Goal: Book appointment/travel/reservation

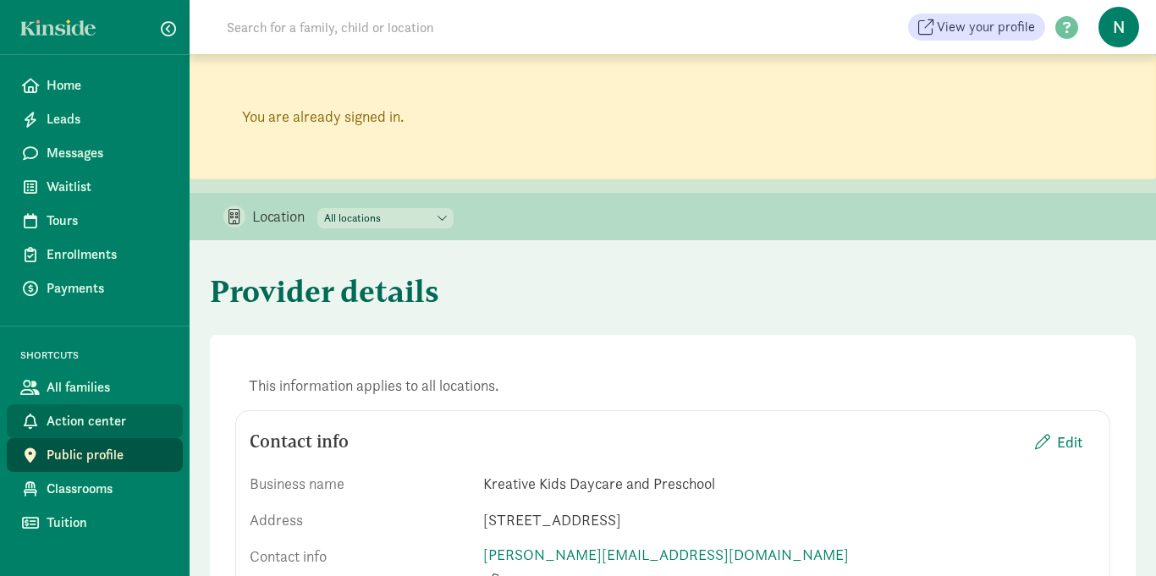
click at [80, 422] on span "Action center" at bounding box center [108, 421] width 123 height 20
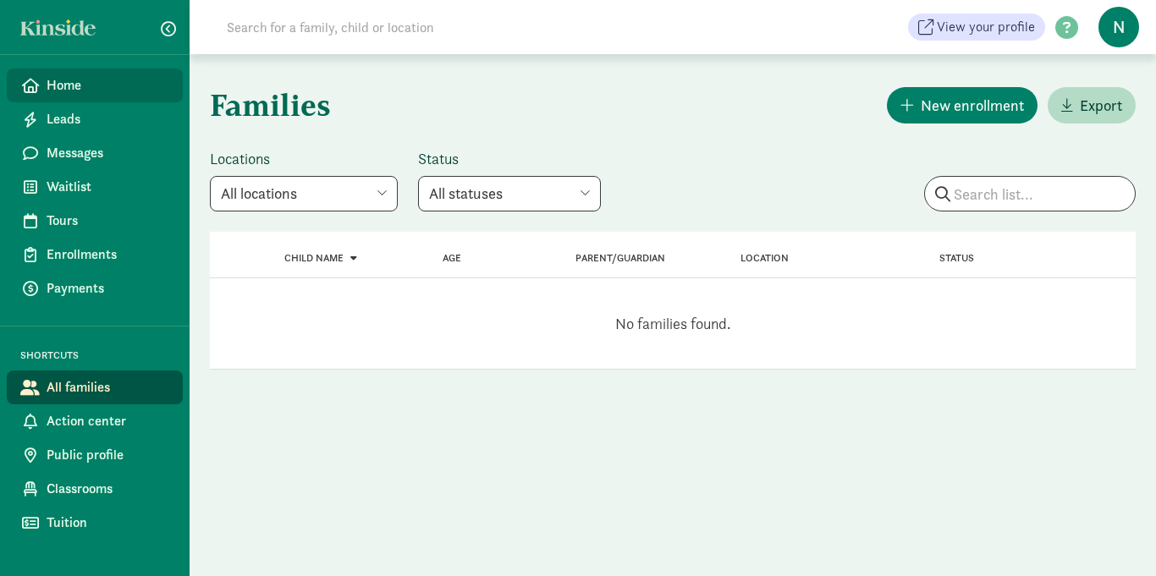
click at [102, 91] on span "Home" at bounding box center [108, 85] width 123 height 20
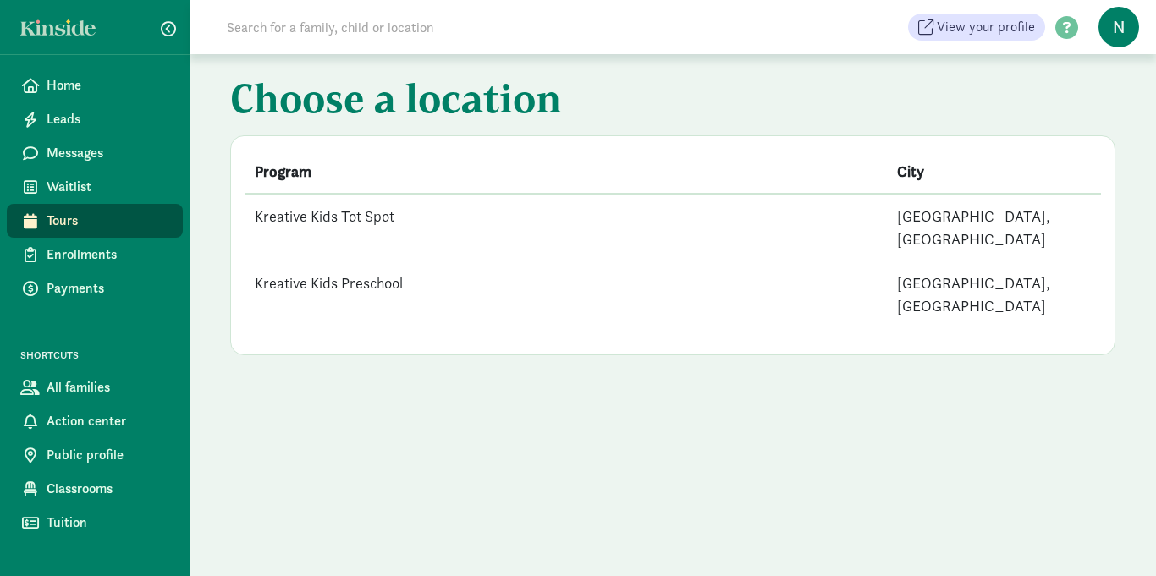
click at [397, 207] on td "Kreative Kids Tot Spot" at bounding box center [566, 228] width 643 height 68
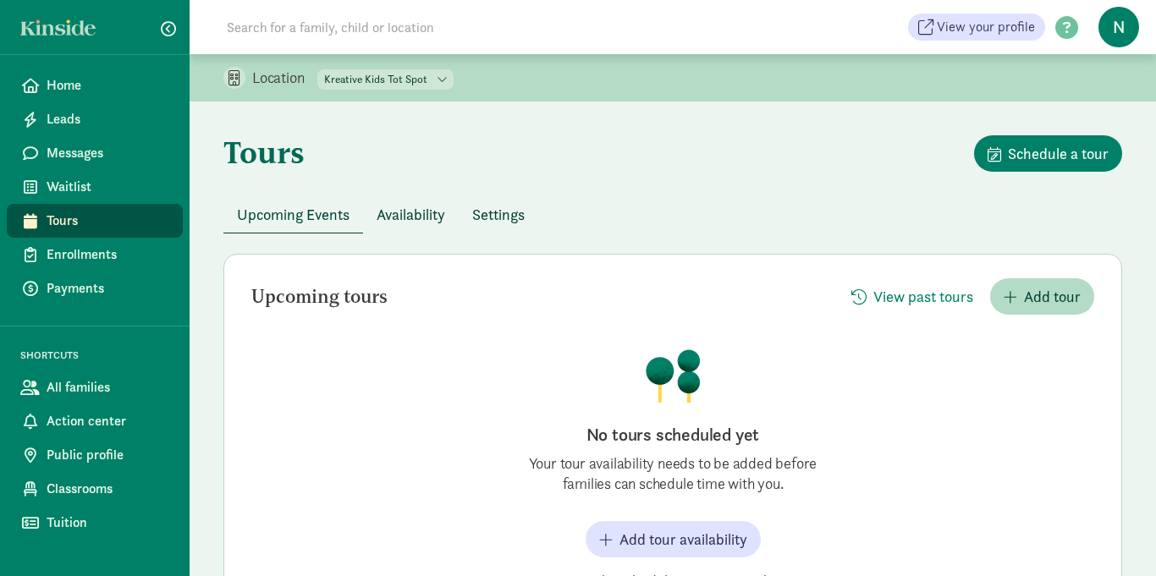
click at [400, 212] on span "Availability" at bounding box center [411, 214] width 69 height 23
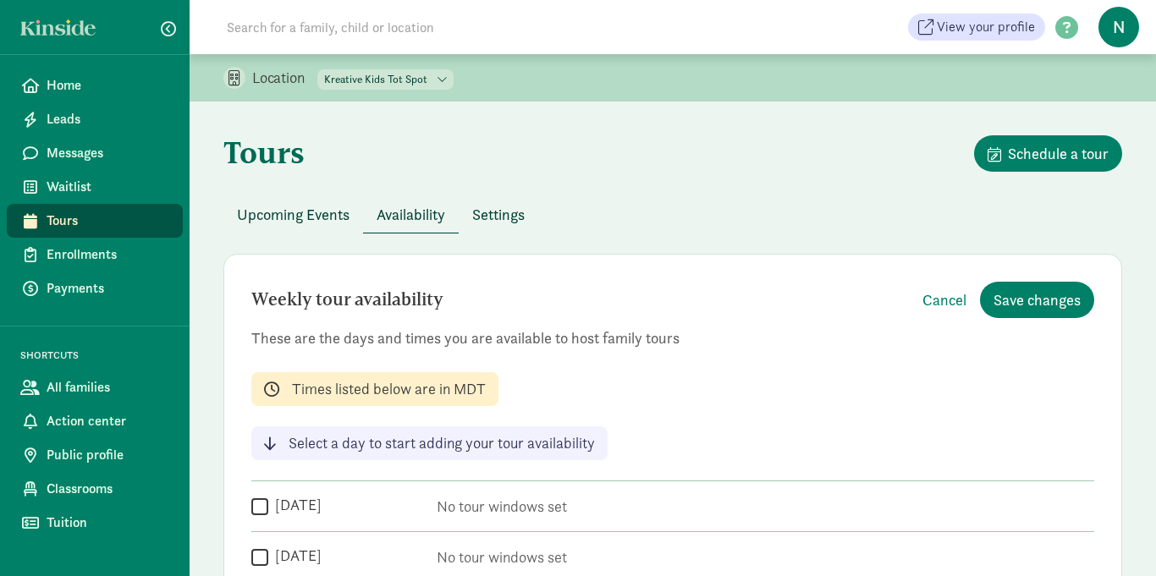
click at [654, 175] on div "Tours Schedule a tour" at bounding box center [672, 165] width 899 height 61
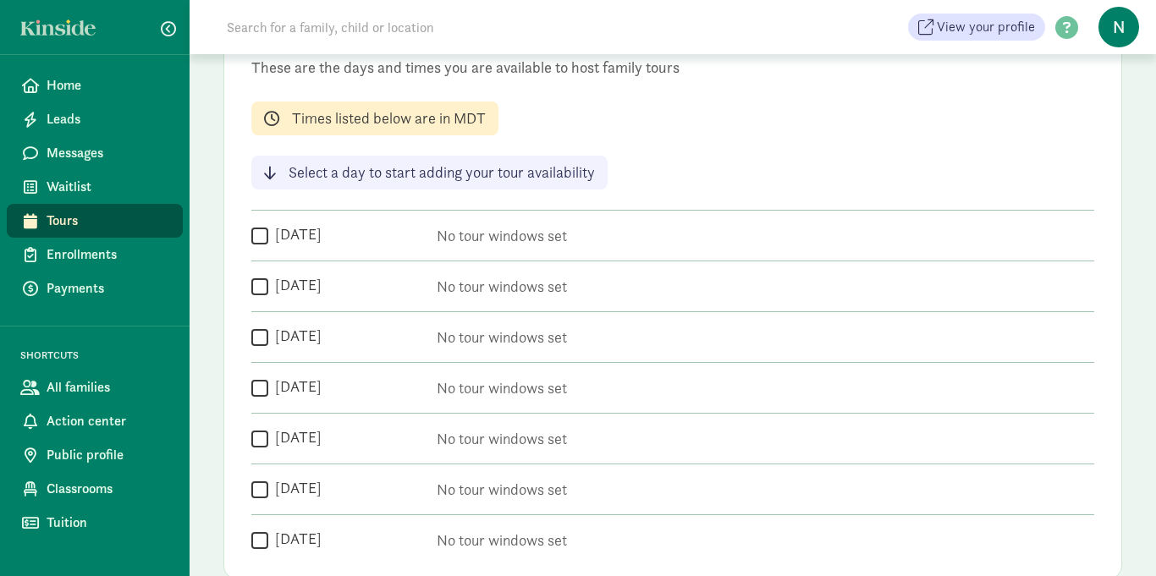
scroll to position [305, 0]
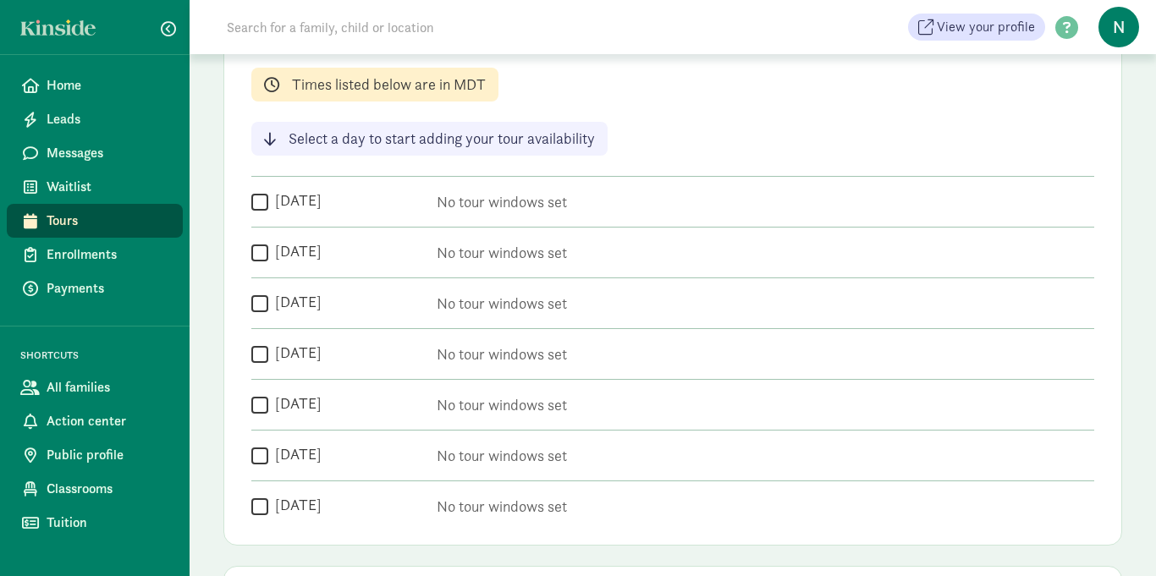
click at [257, 206] on input "Monday" at bounding box center [259, 201] width 17 height 23
checkbox input "true"
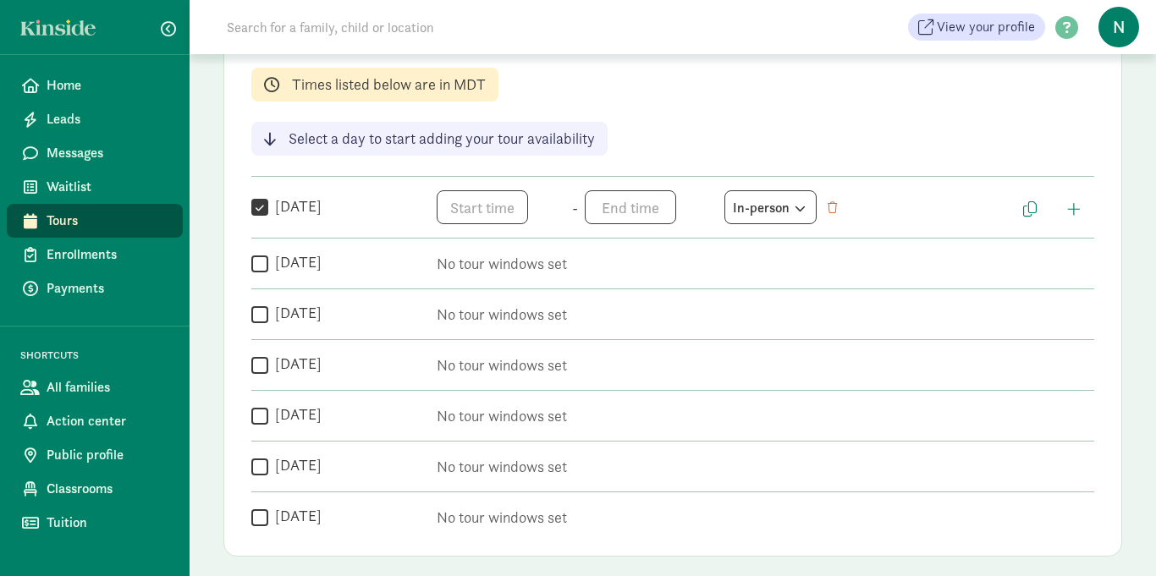
click at [257, 264] on input "Tuesday" at bounding box center [259, 263] width 17 height 23
checkbox input "true"
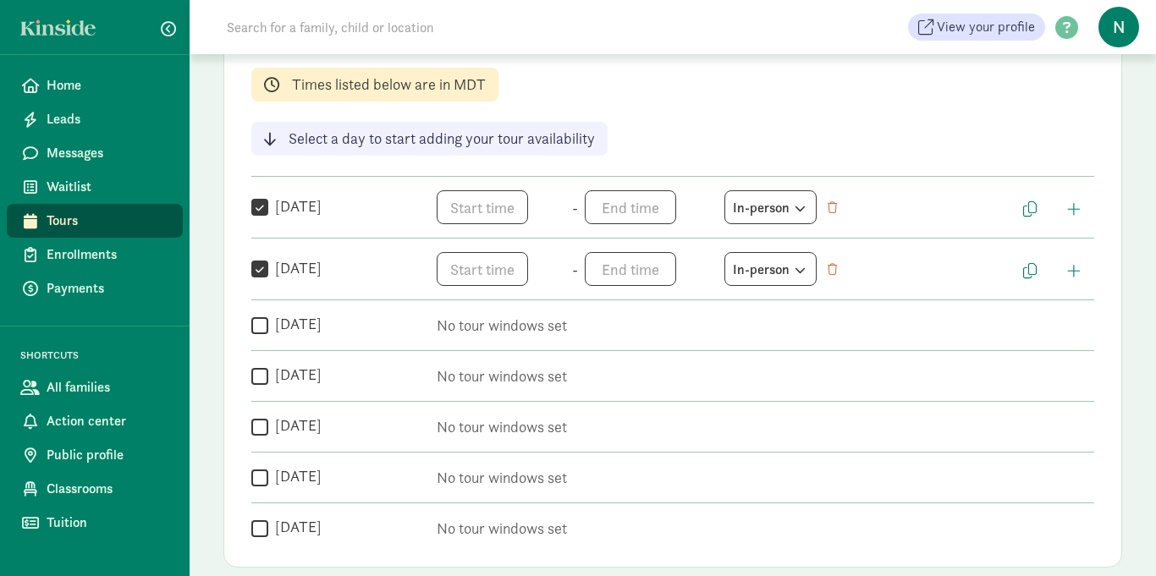
click at [258, 327] on input "Wednesday" at bounding box center [259, 325] width 17 height 23
checkbox input "true"
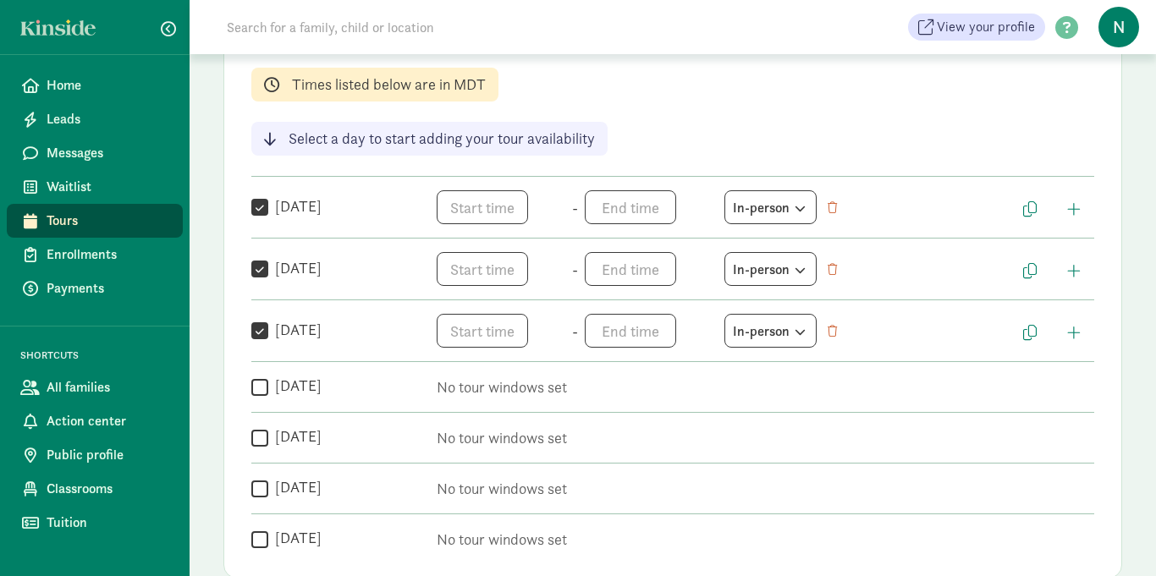
click at [256, 385] on input "Thursday" at bounding box center [259, 387] width 17 height 23
checkbox input "true"
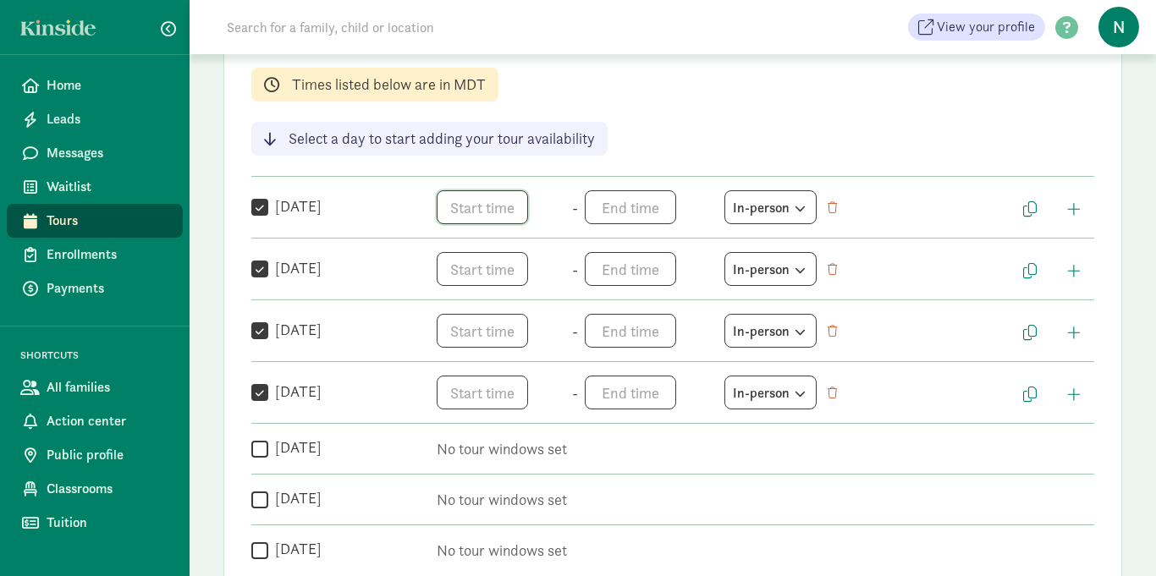
click at [458, 206] on span "h 12 1 2 3 4 5 6 7 8 9 10 11 mm 00 05 10 15 20 25 30 35 40 45 50 55 a am pm" at bounding box center [501, 207] width 129 height 34
click at [455, 274] on li "5" at bounding box center [462, 270] width 50 height 32
click at [532, 268] on li "00" at bounding box center [513, 267] width 50 height 32
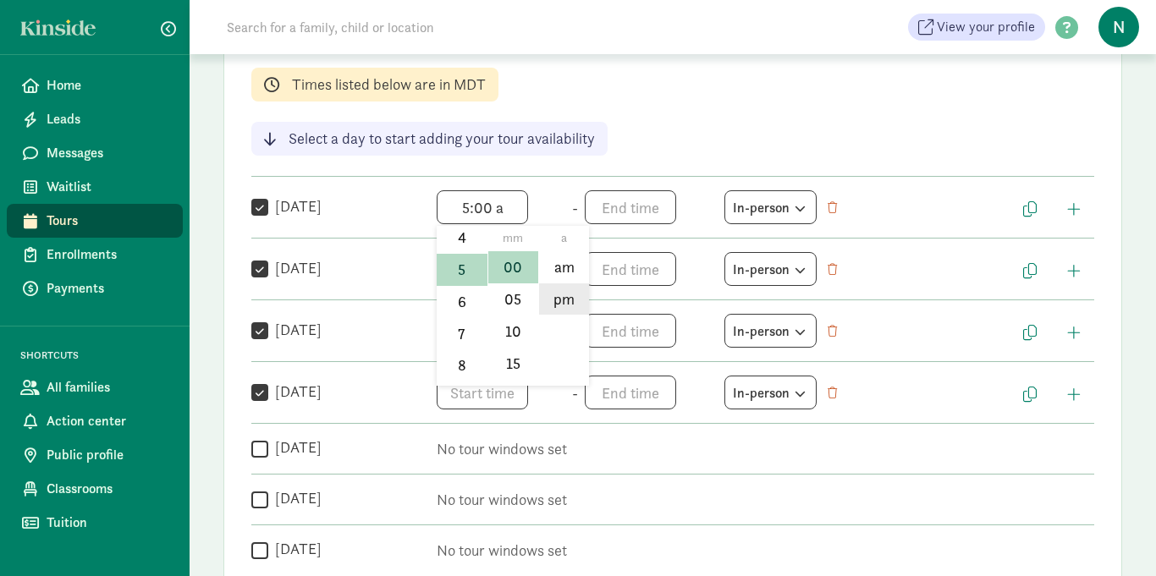
click at [565, 298] on li "pm" at bounding box center [564, 300] width 50 height 32
type input "5:00 pm"
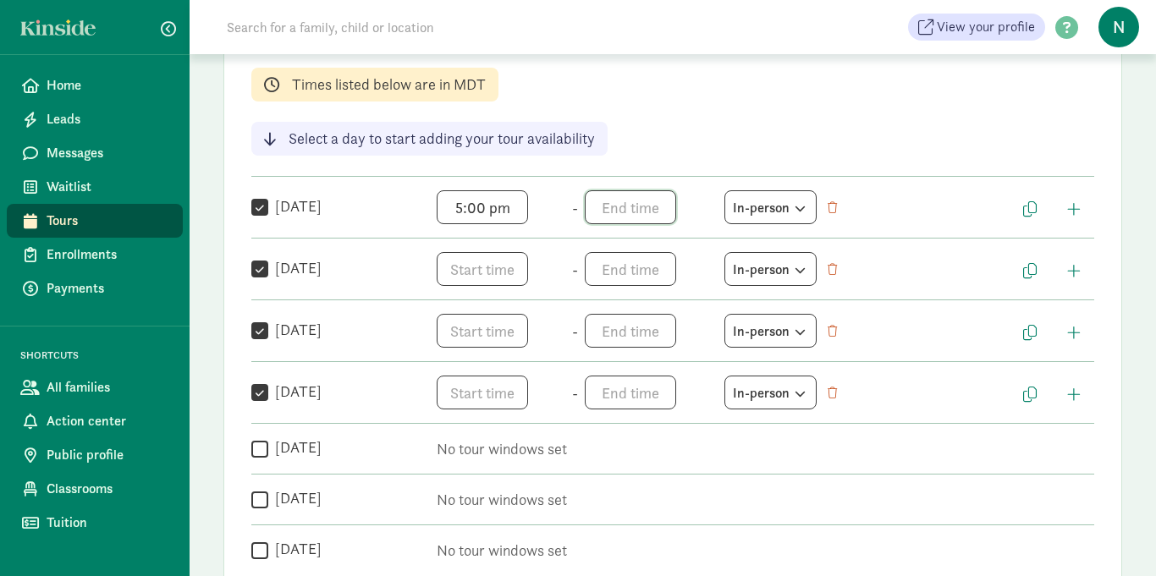
click at [597, 212] on span "h 12 1 2 3 4 5 6 7 8 9 10 11 mm 00 05 10 15 20 25 30 35 40 45 50 55 a am pm" at bounding box center [649, 207] width 129 height 34
click at [615, 314] on li "6" at bounding box center [610, 319] width 50 height 32
click at [653, 265] on li "00" at bounding box center [662, 267] width 50 height 32
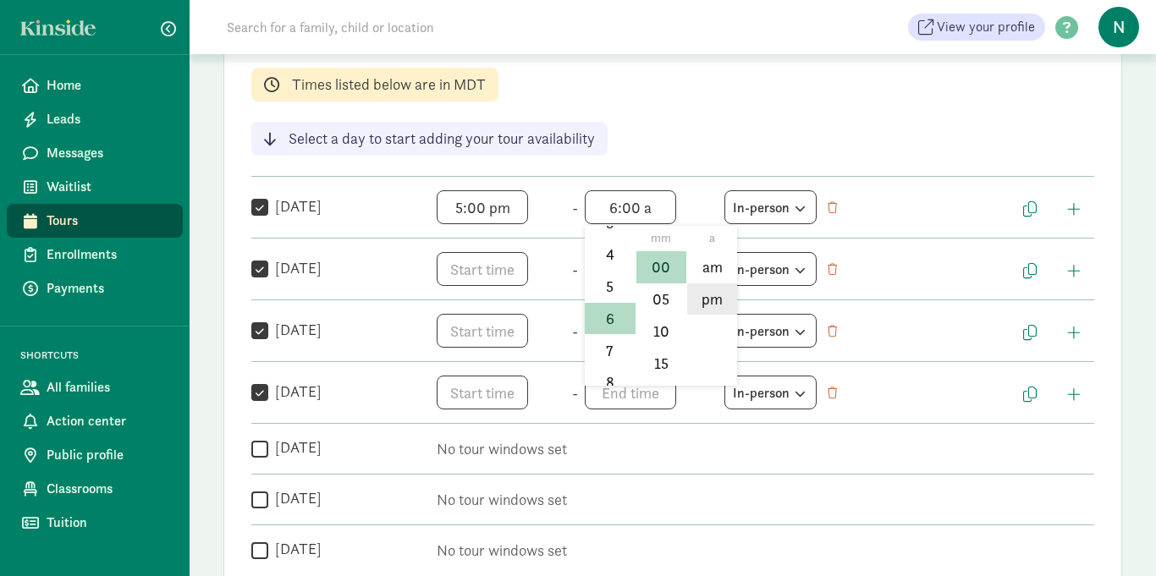
click at [702, 291] on li "pm" at bounding box center [712, 300] width 50 height 32
type input "6:00 pm"
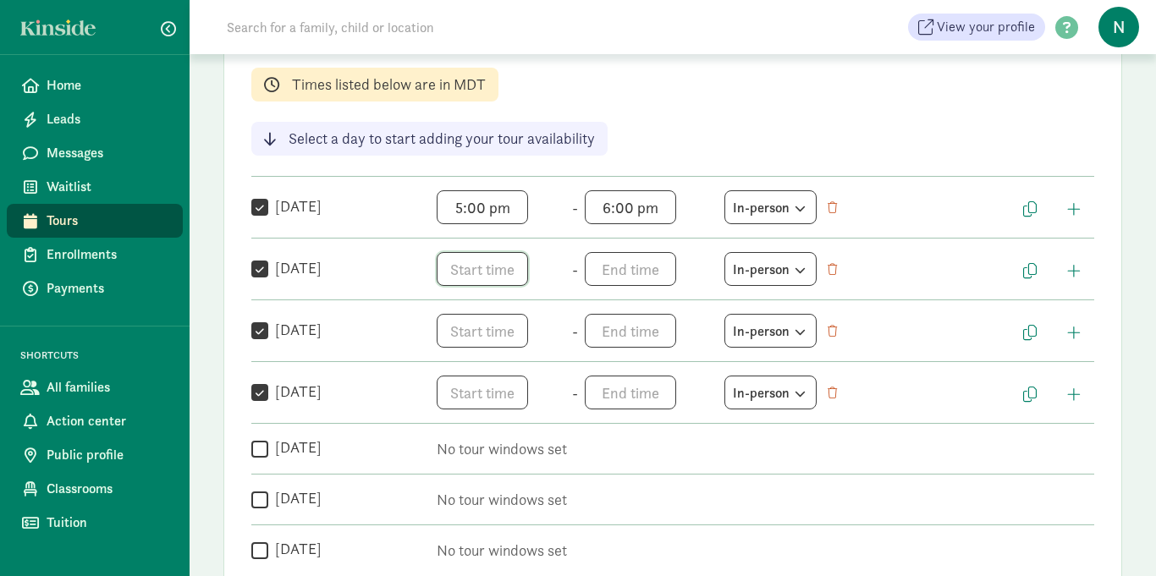
click at [474, 267] on span "h 12 1 2 3 4 5 6 7 8 9 10 11 mm 00 05 10 15 20 25 30 35 40 45 50 55 a am pm" at bounding box center [501, 269] width 129 height 34
click at [470, 370] on li "5" at bounding box center [462, 378] width 50 height 32
click at [506, 323] on li "00" at bounding box center [513, 329] width 50 height 32
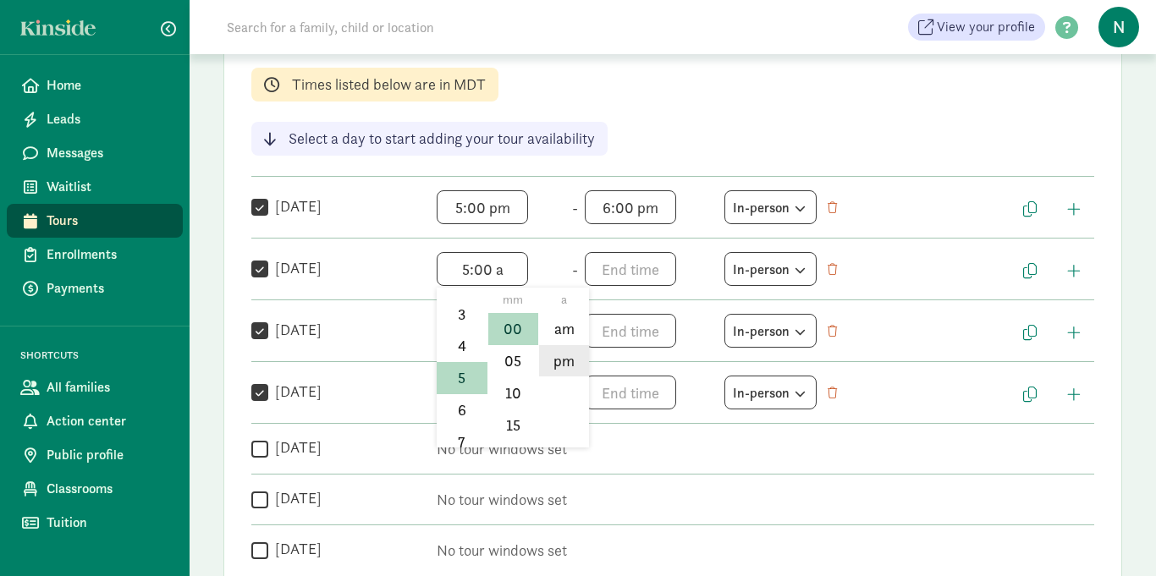
click at [555, 356] on li "pm" at bounding box center [564, 361] width 50 height 32
type input "5:00 pm"
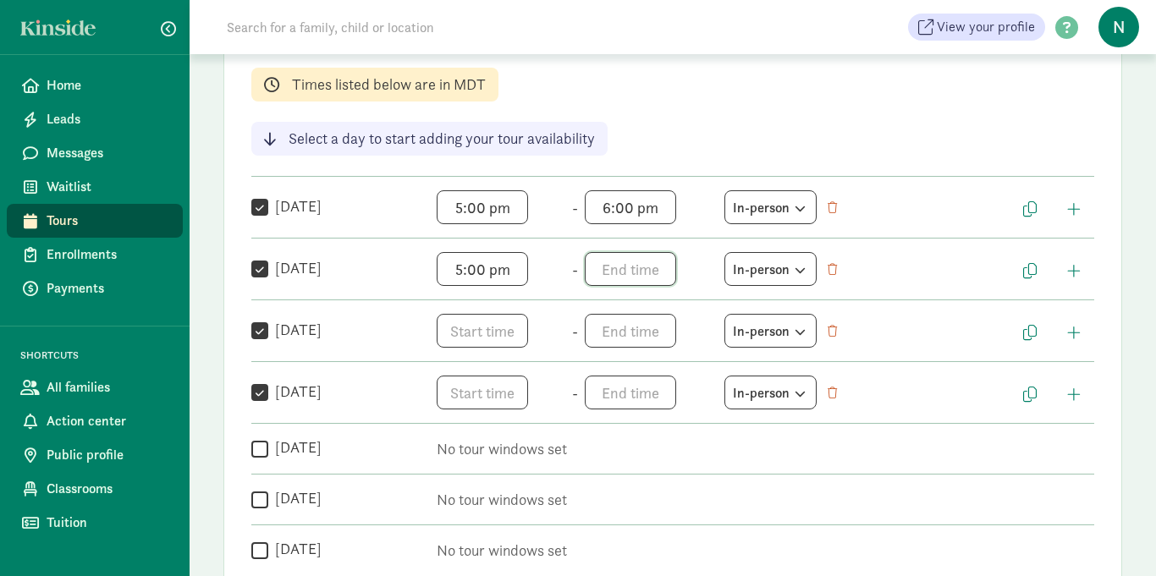
click at [603, 268] on span "h 12 1 2 3 4 5 6 7 8 9 10 11 mm 00 05 10 15 20 25 30 35 40 45 50 55 a am pm" at bounding box center [649, 269] width 129 height 34
click at [619, 389] on li "6" at bounding box center [610, 395] width 50 height 32
click at [649, 334] on li "00" at bounding box center [662, 329] width 50 height 32
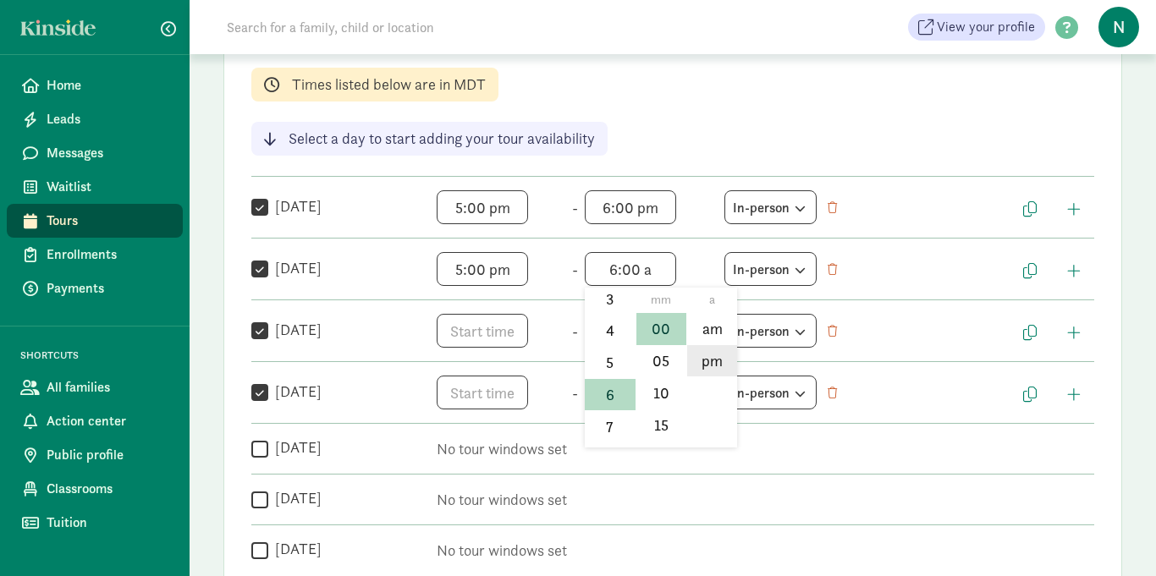
click at [710, 370] on li "pm" at bounding box center [712, 361] width 50 height 32
type input "6:00 pm"
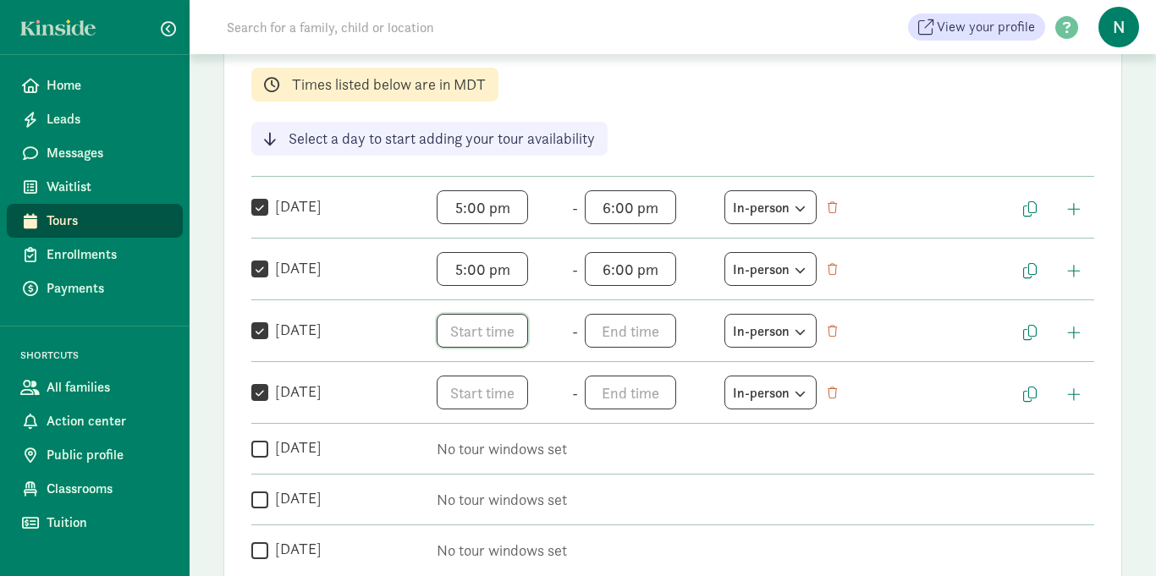
click at [463, 330] on span "h 12 1 2 3 4 5 6 7 8 9 10 11 mm 00 05 10 15 20 25 30 35 40 45 50 55 a am pm" at bounding box center [501, 331] width 129 height 34
click at [459, 432] on li "5" at bounding box center [462, 432] width 50 height 32
click at [512, 399] on li "00" at bounding box center [513, 391] width 50 height 32
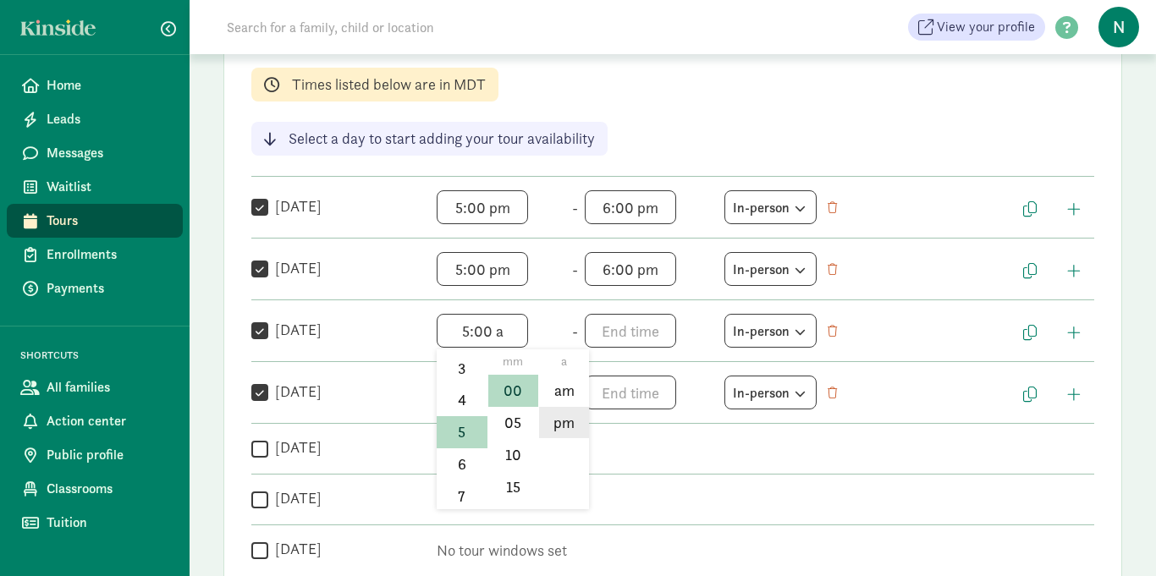
click at [558, 427] on li "pm" at bounding box center [564, 423] width 50 height 32
type input "5:00 pm"
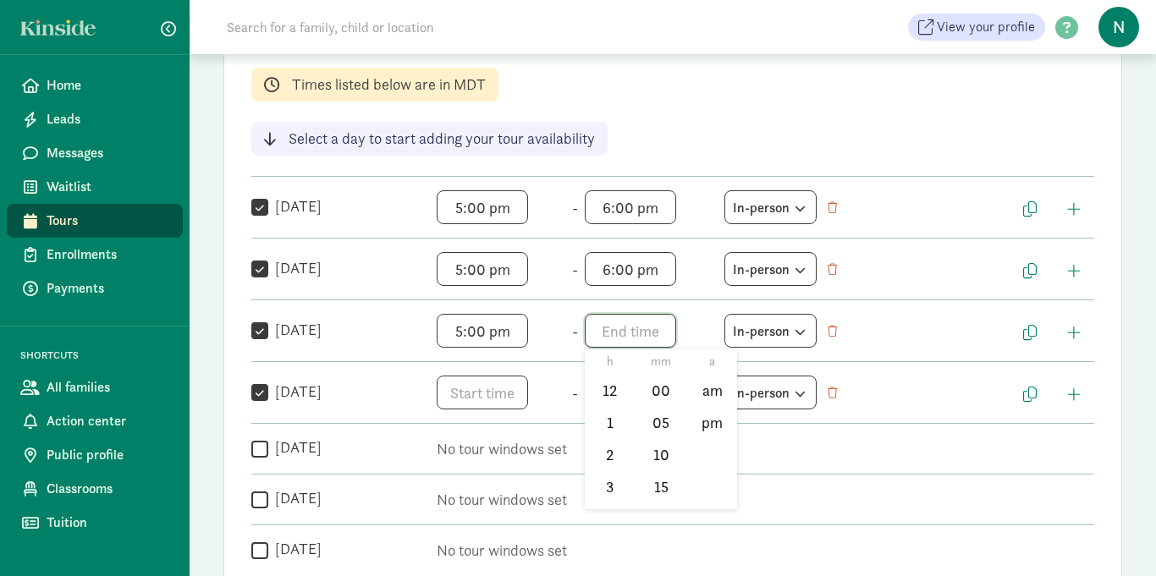
click at [609, 338] on span "h 12 1 2 3 4 5 6 7 8 9 10 11 mm 00 05 10 15 20 25 30 35 40 45 50 55 a am pm" at bounding box center [649, 331] width 129 height 34
drag, startPoint x: 634, startPoint y: 375, endPoint x: 633, endPoint y: 428, distance: 53.3
click at [633, 428] on div "h 12 1 2 3 4 5 6 7 8 9 10 11 mm 00 05 10 15 20 25 30 35 40 45 50 55 a am pm" at bounding box center [661, 430] width 152 height 160
click at [621, 443] on li "6" at bounding box center [610, 448] width 50 height 32
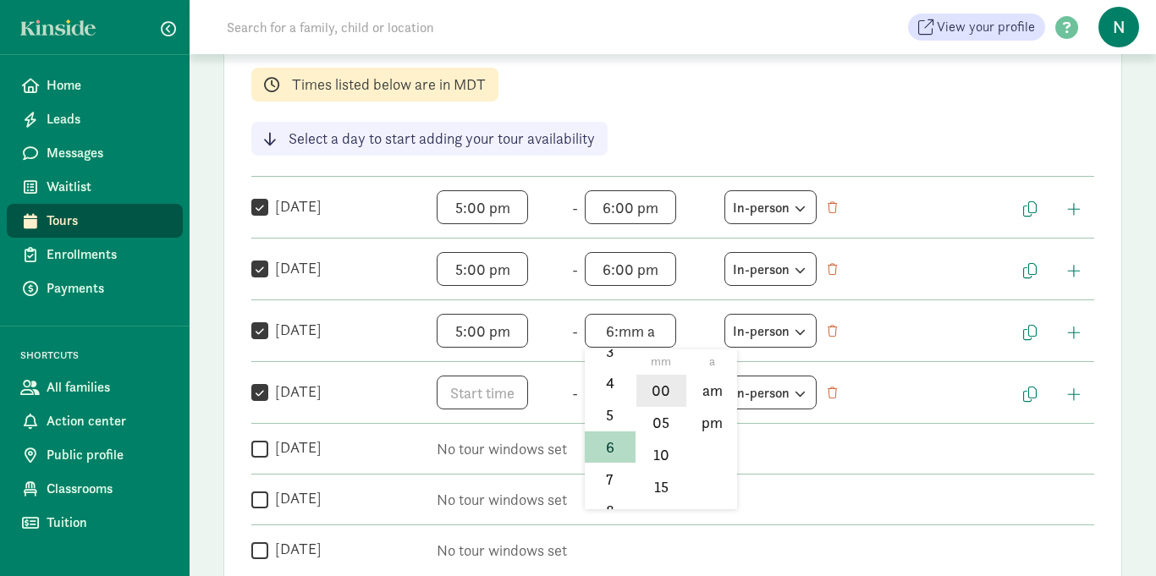
click at [657, 394] on li "00" at bounding box center [662, 391] width 50 height 32
click at [705, 428] on li "pm" at bounding box center [712, 423] width 50 height 32
type input "6:00 pm"
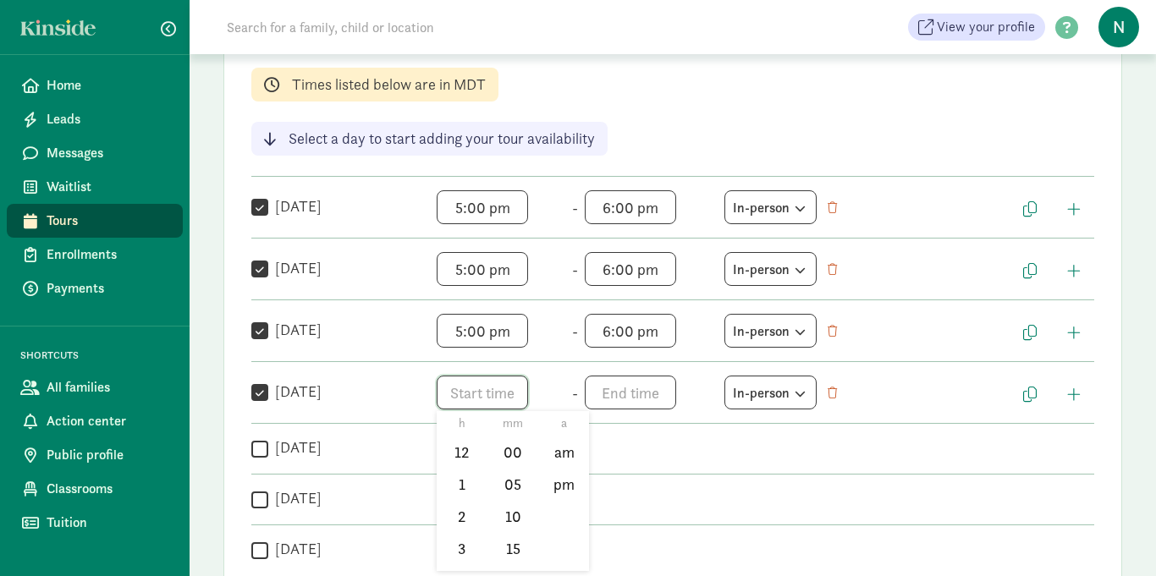
click at [451, 389] on span "h 12 1 2 3 4 5 6 7 8 9 10 11 mm 00 05 10 15 20 25 30 35 40 45 50 55 a am pm" at bounding box center [501, 393] width 129 height 34
drag, startPoint x: 486, startPoint y: 446, endPoint x: 479, endPoint y: 500, distance: 54.6
click at [479, 500] on div "h 12 1 2 3 4 5 6 7 8 9 10 11 mm 00 05 10 15 20 25 30 35 40 45 50 55 a am pm" at bounding box center [513, 491] width 152 height 160
click at [455, 511] on li "6" at bounding box center [462, 508] width 50 height 32
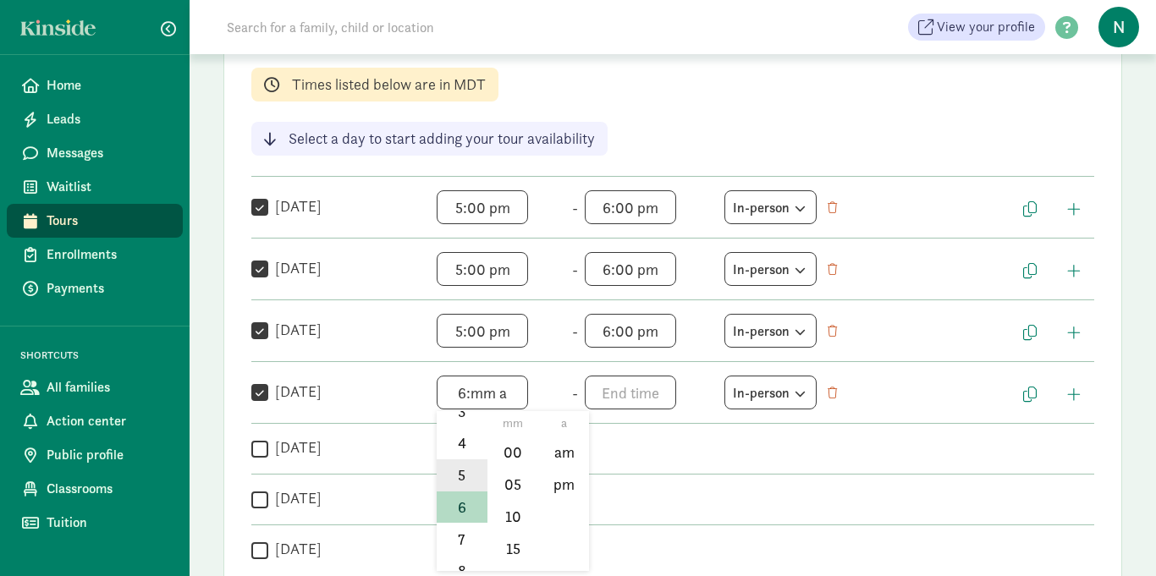
click at [452, 480] on li "5" at bounding box center [462, 476] width 50 height 32
click at [516, 449] on li "00" at bounding box center [513, 453] width 50 height 32
click at [568, 485] on li "pm" at bounding box center [564, 485] width 50 height 32
type input "5:00 pm"
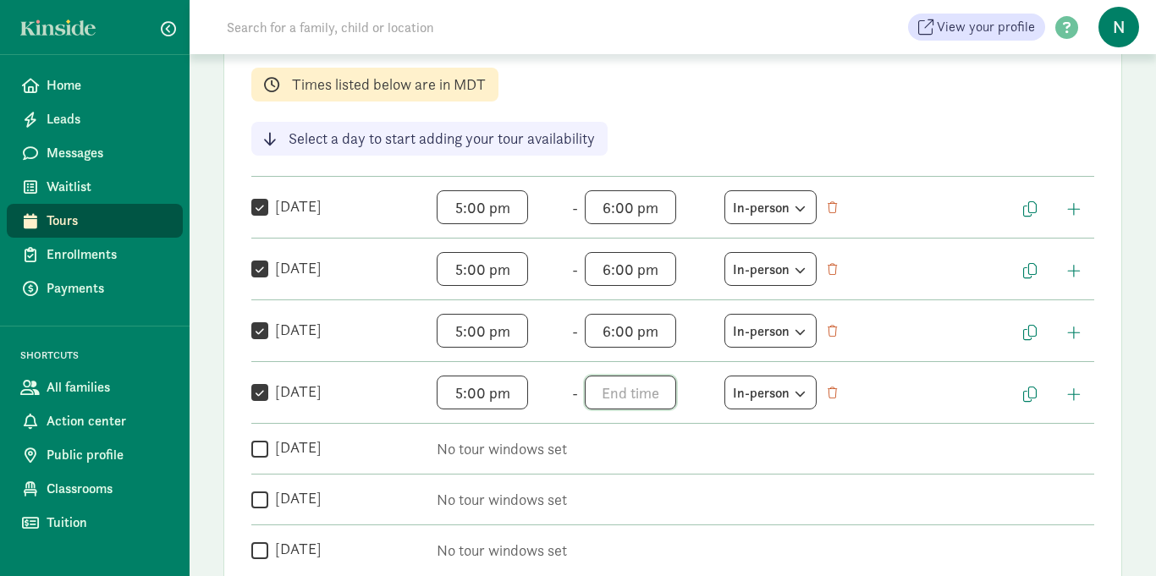
click at [596, 400] on span "h 12 1 2 3 4 5 6 7 8 9 10 11 mm 00 05 10 15 20 25 30 35 40 45 50 55 a am pm" at bounding box center [649, 393] width 129 height 34
drag, startPoint x: 636, startPoint y: 435, endPoint x: 633, endPoint y: 468, distance: 33.1
click at [633, 468] on div "Weekly tour availability Cancel Save changes These are the days and times you a…" at bounding box center [672, 269] width 899 height 641
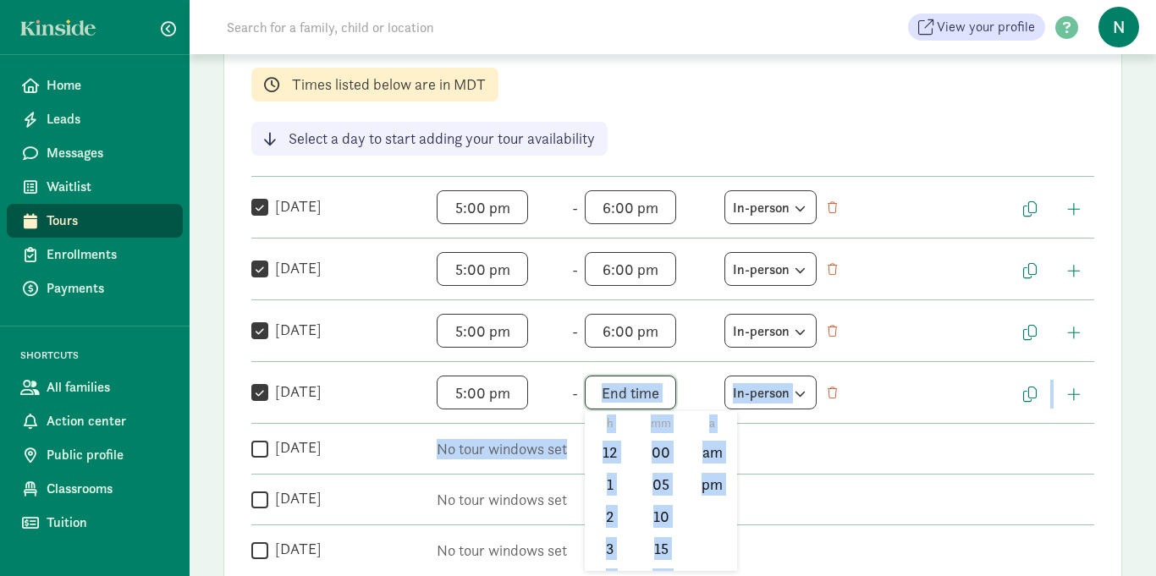
click at [613, 394] on span "h 12 1 2 3 4 5 6 7 8 9 10 11 mm 00 05 10 15 20 25 30 35 40 45 50 55 a am pm" at bounding box center [649, 393] width 129 height 34
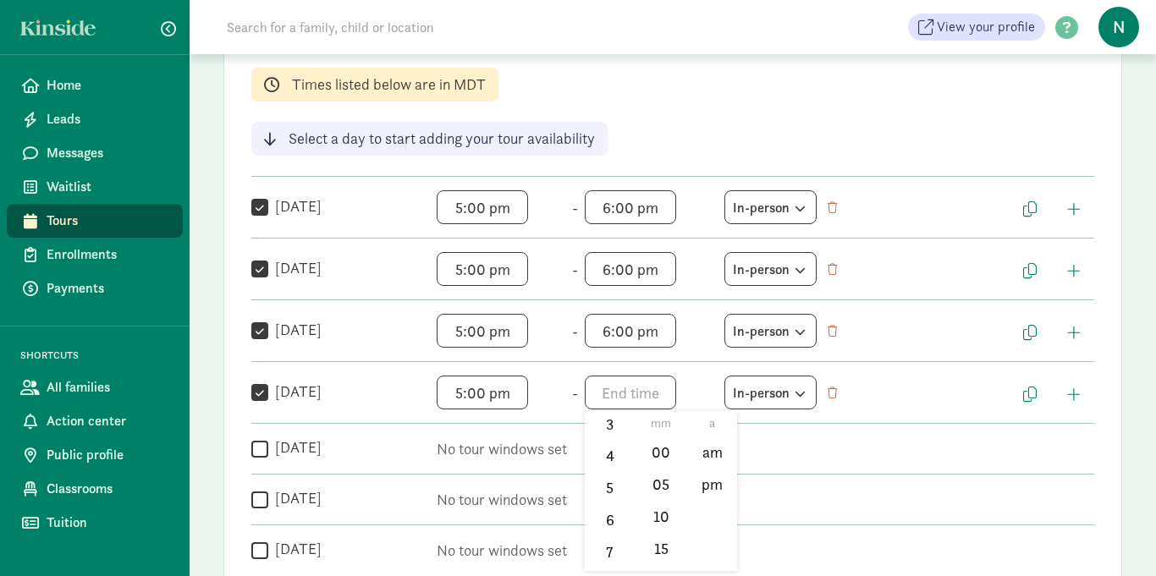
scroll to position [131, 0]
click at [610, 507] on li "6" at bounding box center [610, 514] width 50 height 32
click at [661, 447] on li "00" at bounding box center [662, 453] width 50 height 32
click at [710, 482] on li "pm" at bounding box center [712, 485] width 50 height 32
type input "6:00 pm"
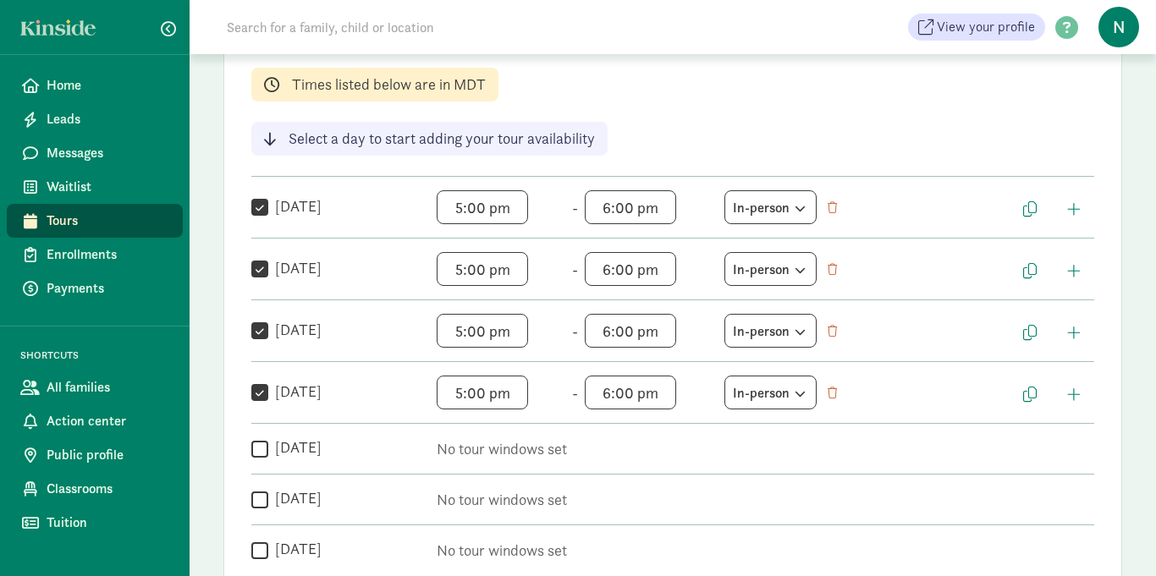
click at [889, 135] on div "Weekly tour availability Cancel Save changes These are the days and times you a…" at bounding box center [672, 269] width 899 height 641
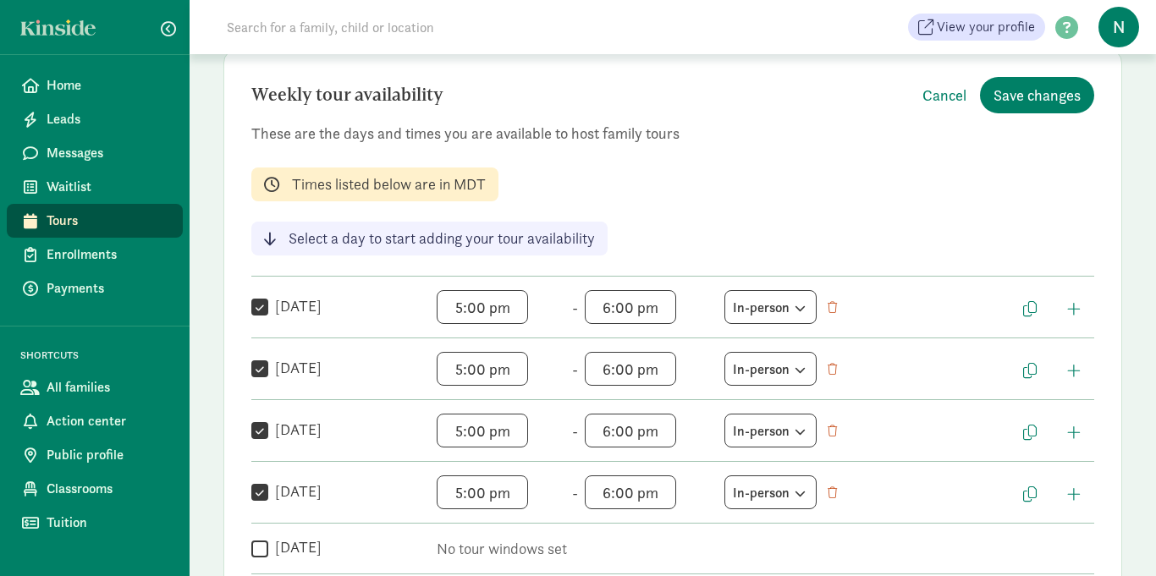
scroll to position [203, 0]
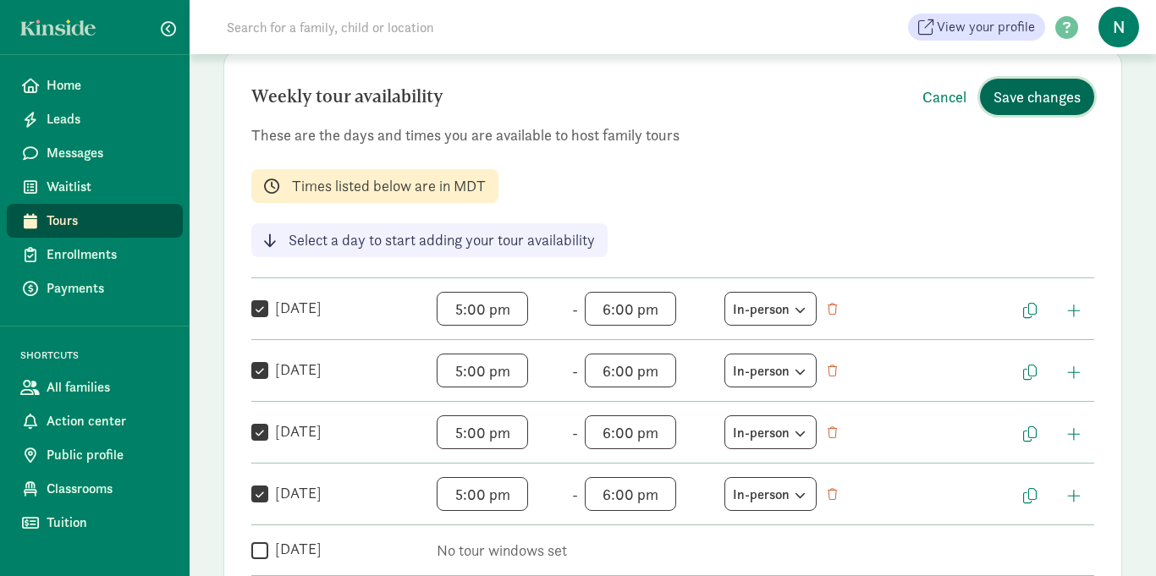
click at [1048, 92] on span "Save changes" at bounding box center [1037, 96] width 87 height 23
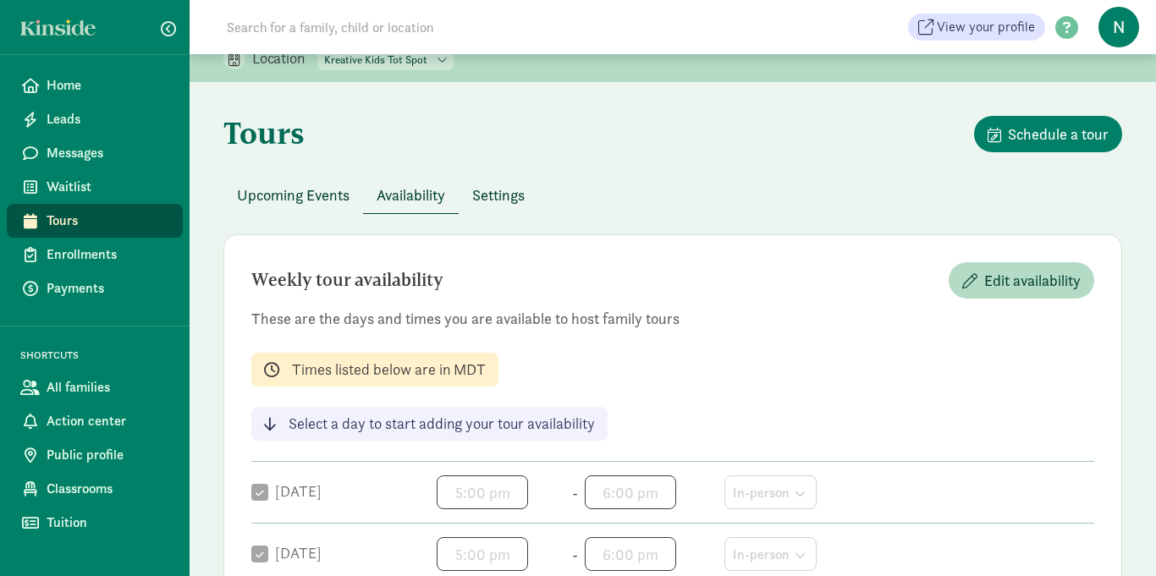
scroll to position [0, 0]
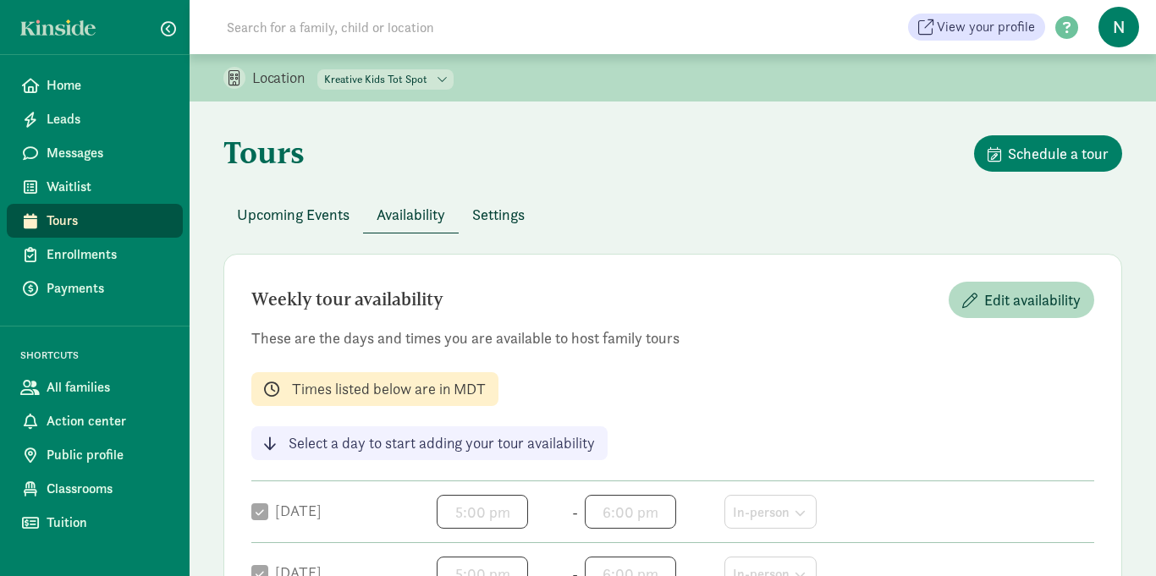
click at [369, 81] on select "Kreative Kids Tot Spot Kreative Kids Preschool" at bounding box center [385, 79] width 136 height 20
select select "257927"
click at [318, 69] on select "Kreative Kids Tot Spot Kreative Kids Preschool" at bounding box center [385, 79] width 136 height 20
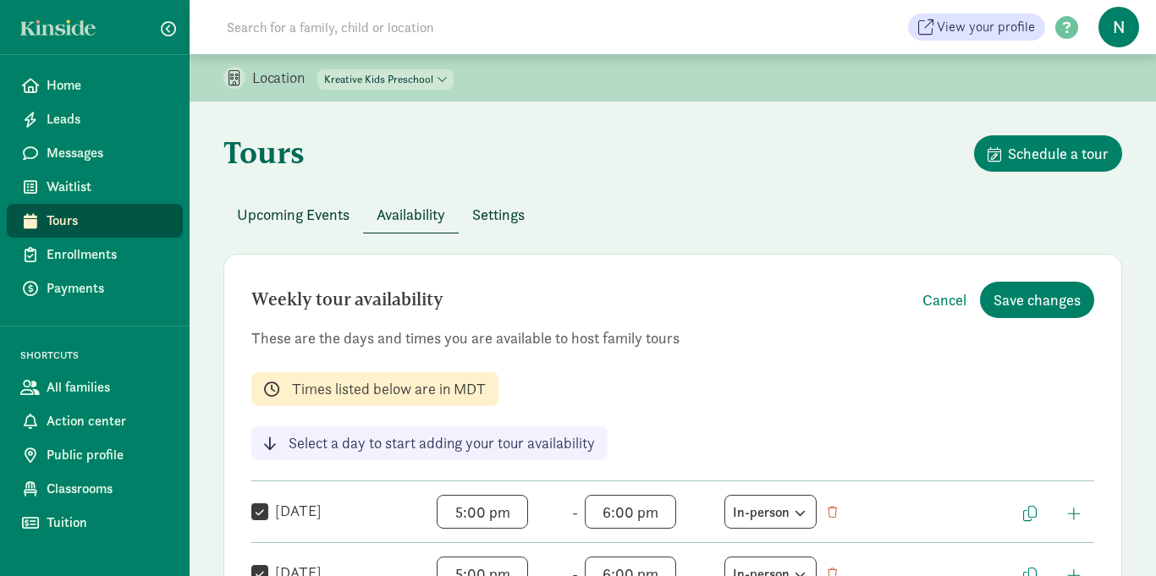
click at [765, 179] on div "Tours Schedule a tour" at bounding box center [672, 165] width 899 height 61
click at [111, 78] on span "Home" at bounding box center [108, 85] width 123 height 20
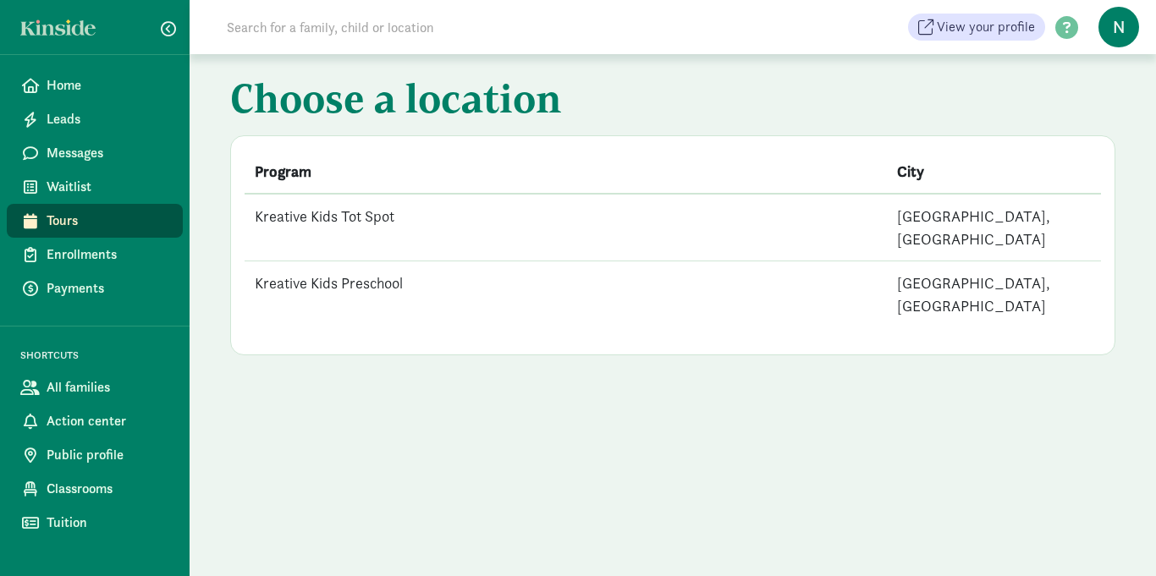
click at [321, 217] on td "Kreative Kids Tot Spot" at bounding box center [566, 228] width 643 height 68
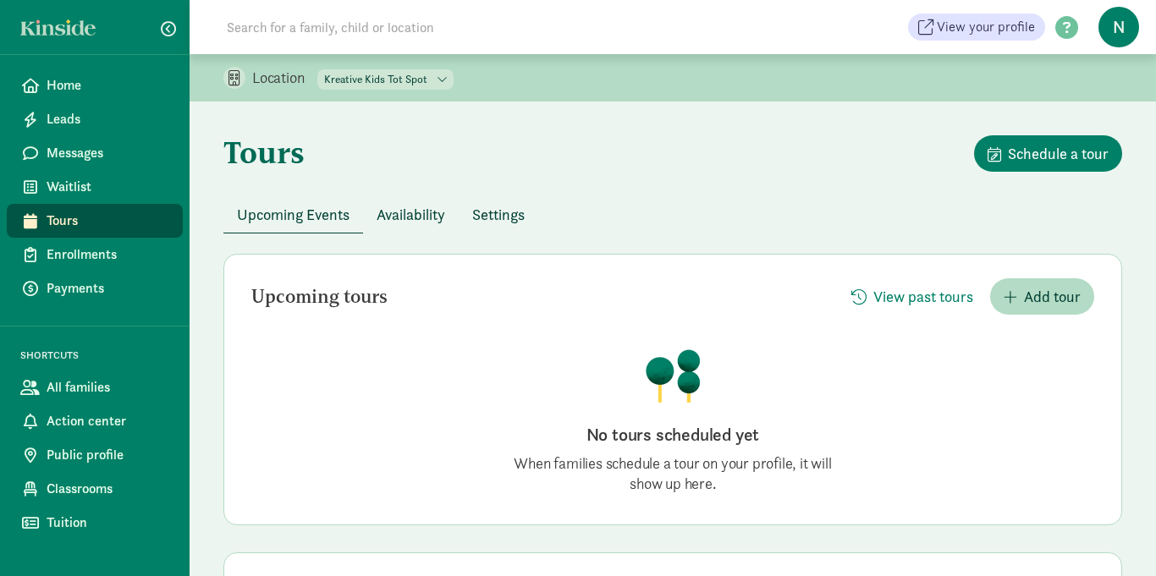
click at [733, 158] on div "Tours Schedule a tour" at bounding box center [672, 165] width 899 height 61
click at [370, 81] on select "Kreative Kids Tot Spot Kreative Kids Preschool" at bounding box center [385, 79] width 136 height 20
select select "257927"
click at [318, 69] on select "Kreative Kids Tot Spot Kreative Kids Preschool" at bounding box center [385, 79] width 136 height 20
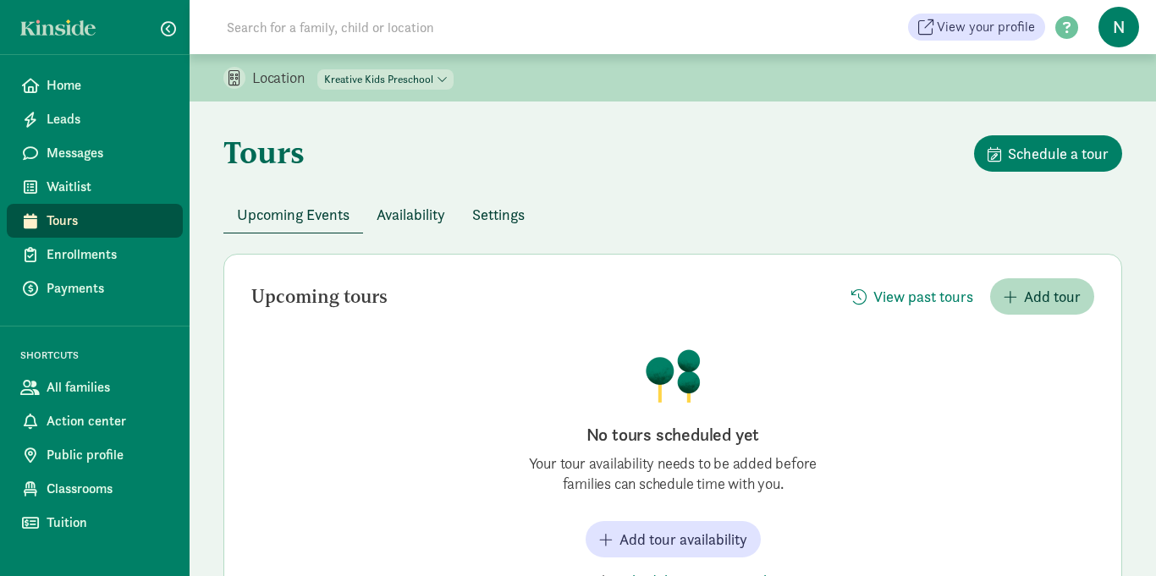
click at [394, 213] on span "Availability" at bounding box center [411, 214] width 69 height 23
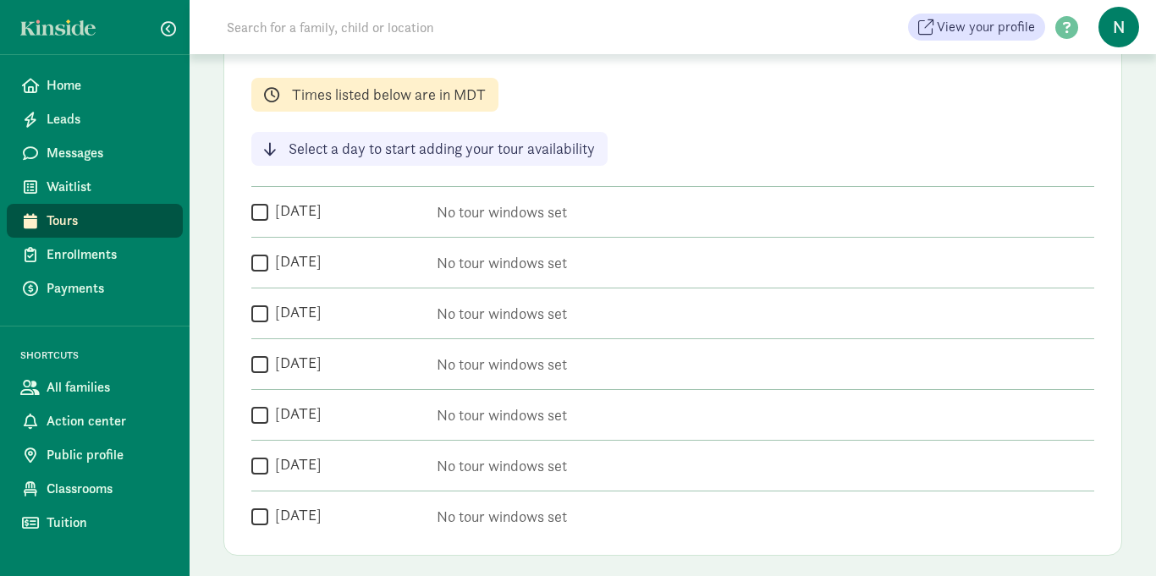
scroll to position [305, 0]
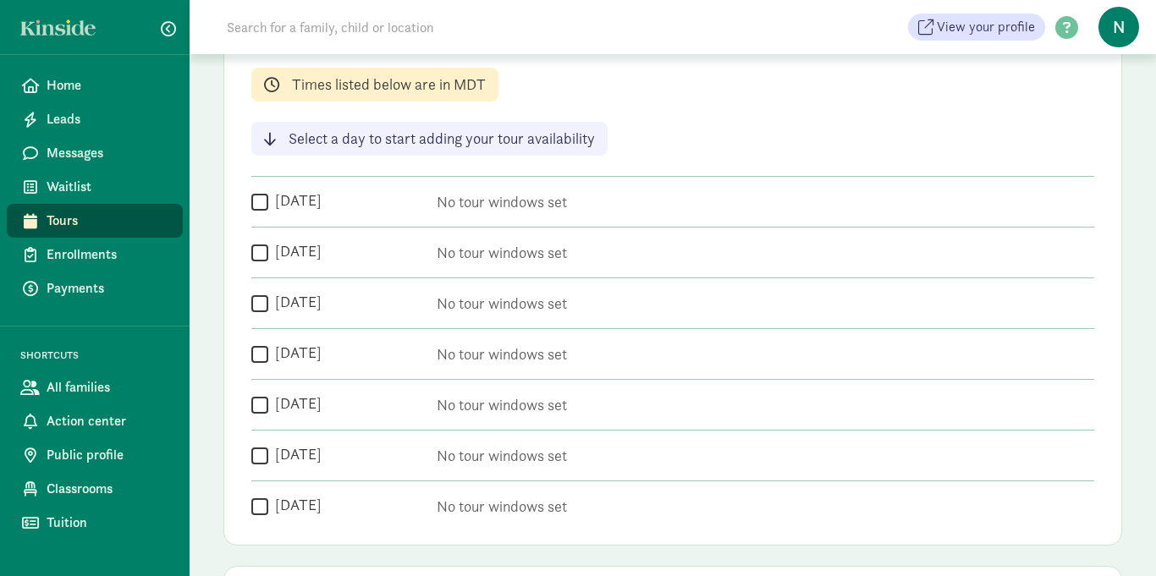
click at [256, 206] on input "[DATE]" at bounding box center [259, 201] width 17 height 23
checkbox input "true"
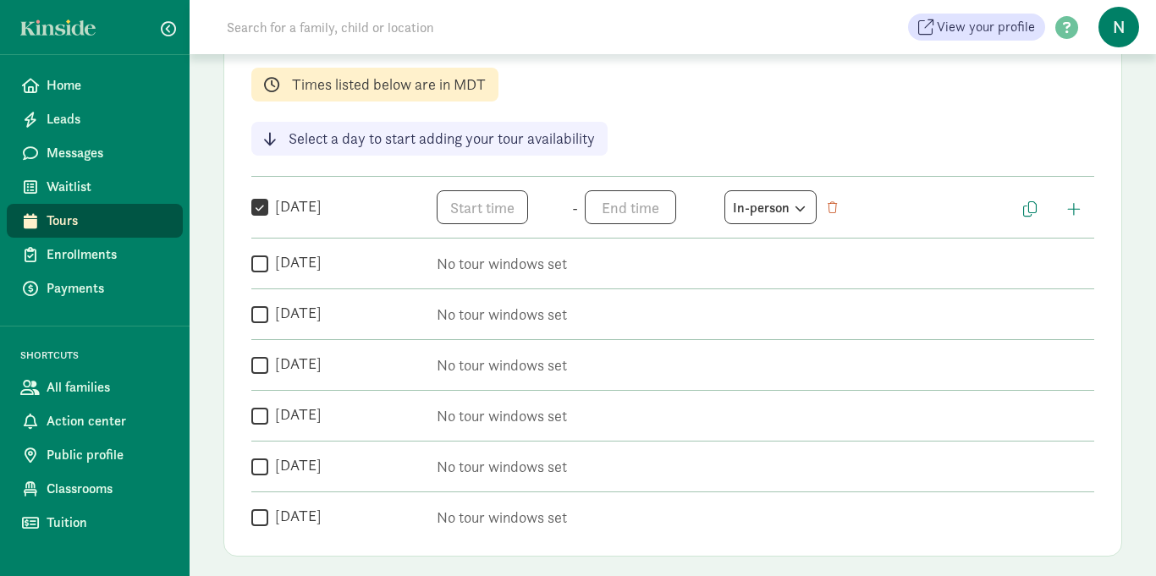
click at [259, 265] on input "Tuesday" at bounding box center [259, 263] width 17 height 23
checkbox input "true"
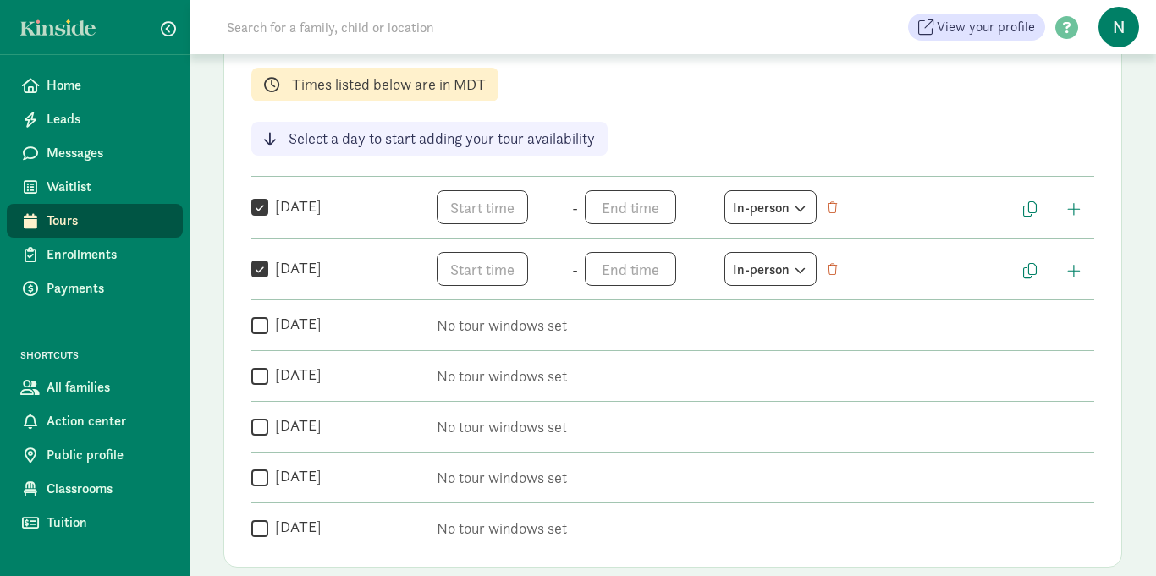
click at [261, 325] on input "Wednesday" at bounding box center [259, 325] width 17 height 23
checkbox input "true"
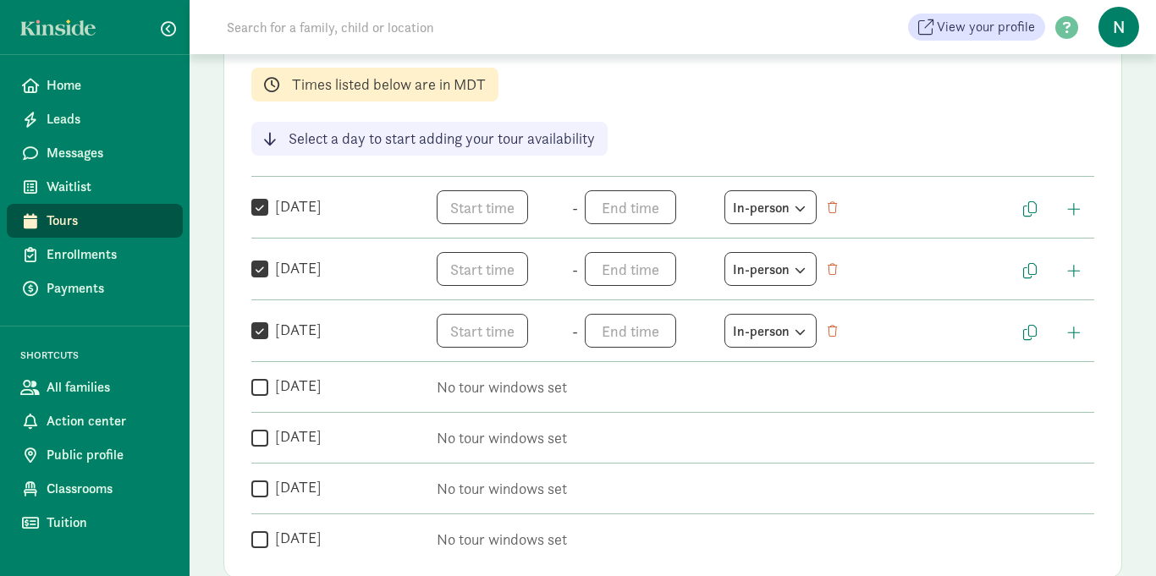
click at [259, 385] on input "Thursday" at bounding box center [259, 387] width 17 height 23
checkbox input "true"
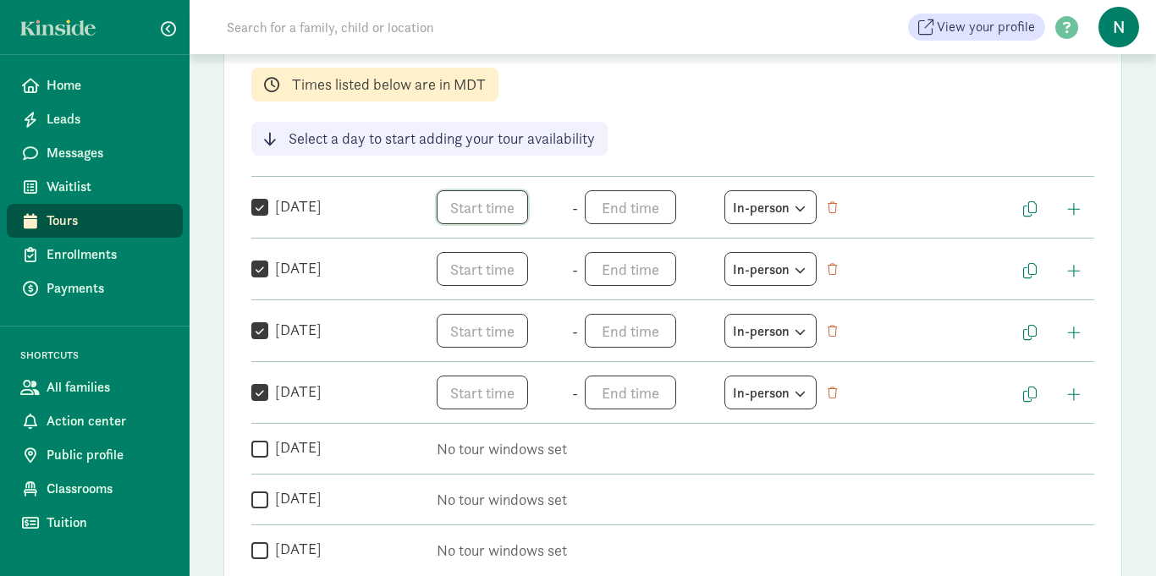
click at [454, 209] on span "h 12 1 2 3 4 5 6 7 8 9 10 11 mm 00 05 10 15 20 25 30 35 40 45 50 55 a am pm" at bounding box center [501, 207] width 129 height 34
click at [466, 300] on li "5" at bounding box center [462, 301] width 50 height 32
click at [521, 262] on li "00" at bounding box center [513, 267] width 50 height 32
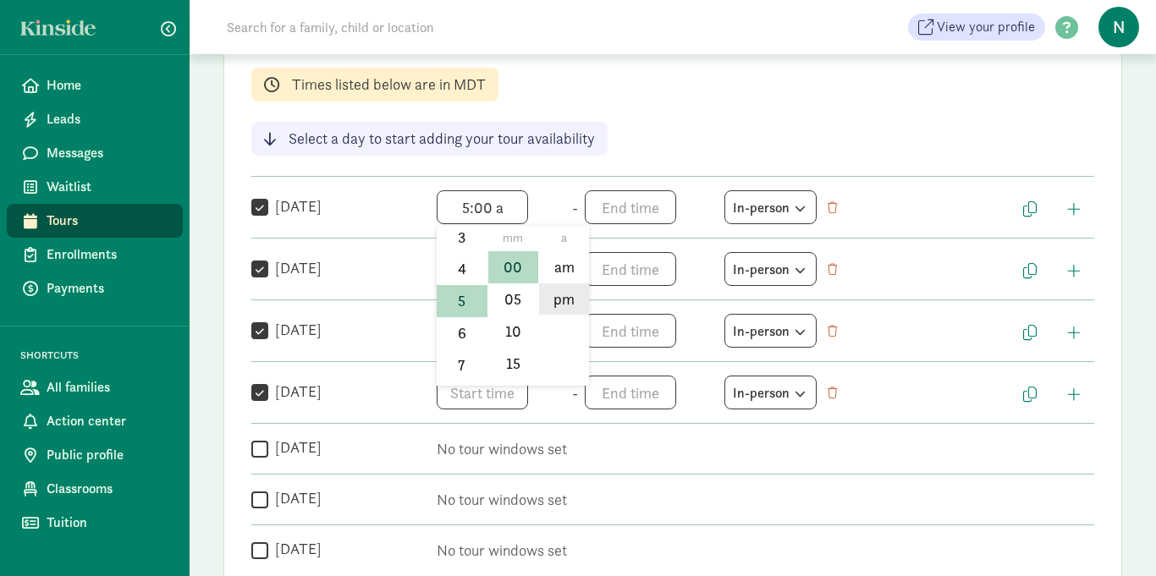
click at [550, 294] on li "pm" at bounding box center [564, 300] width 50 height 32
type input "5:00 pm"
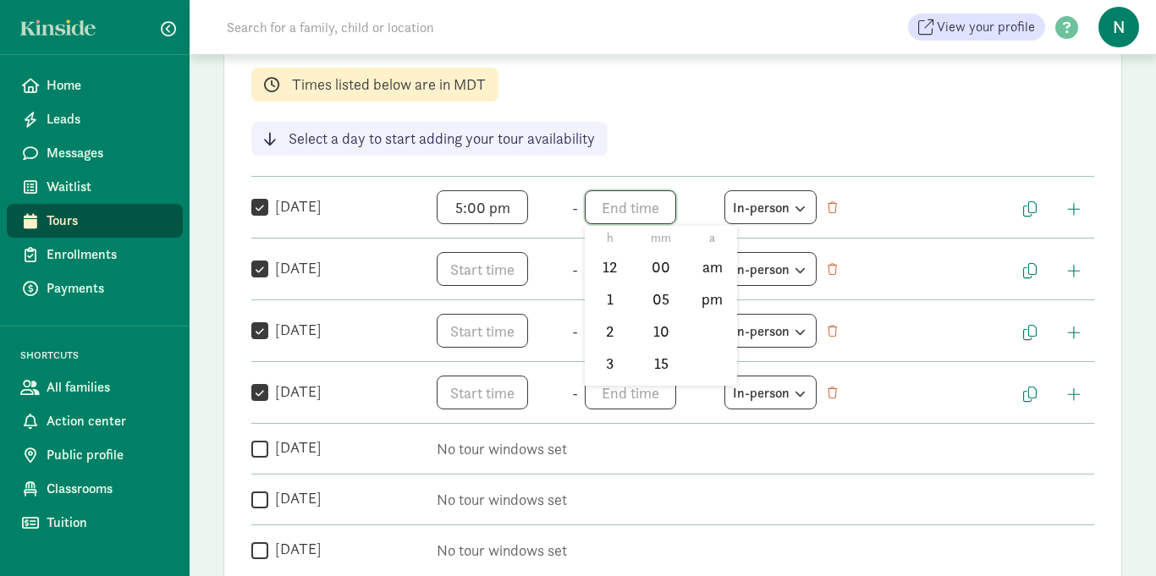
click at [610, 209] on span "h 12 1 2 3 4 5 6 7 8 9 10 11 mm 00 05 10 15 20 25 30 35 40 45 50 55 a am pm" at bounding box center [649, 207] width 129 height 34
click at [619, 323] on li "6" at bounding box center [610, 327] width 50 height 32
click at [653, 262] on li "00" at bounding box center [662, 267] width 50 height 32
click at [703, 295] on li "pm" at bounding box center [712, 300] width 50 height 32
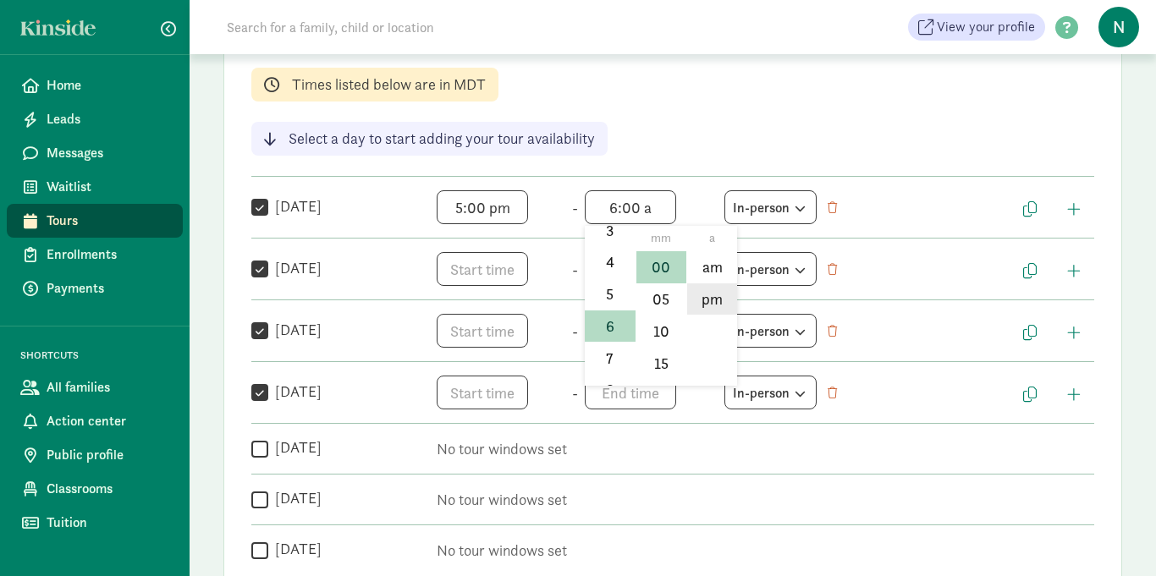
type input "6:00 pm"
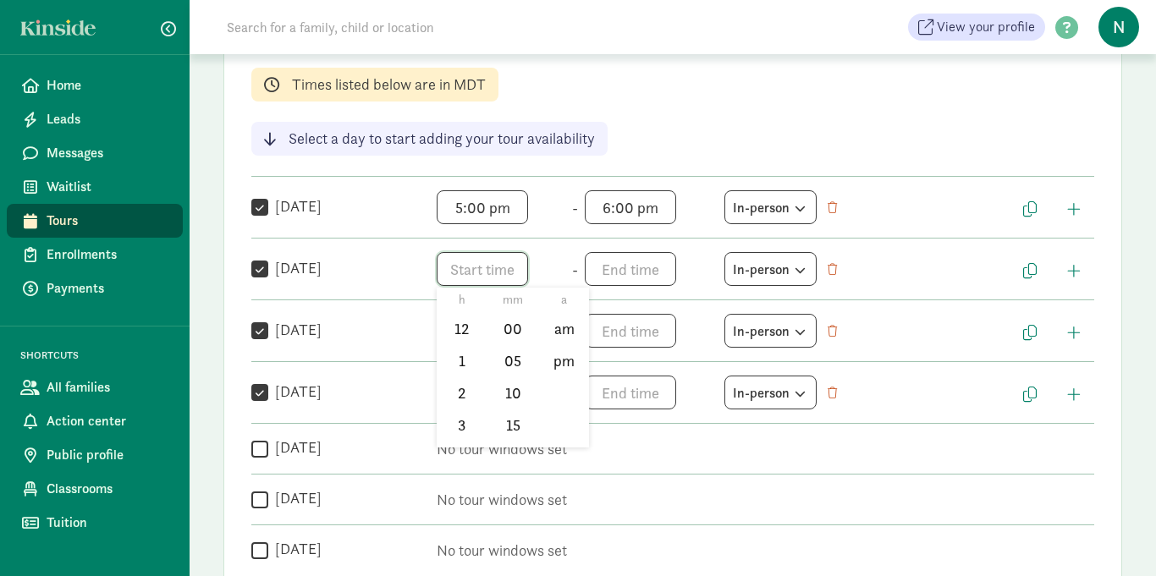
click at [461, 273] on span "h 12 1 2 3 4 5 6 7 8 9 10 11 mm 00 05 10 15 20 25 30 35 40 45 50 55 a am pm" at bounding box center [501, 269] width 129 height 34
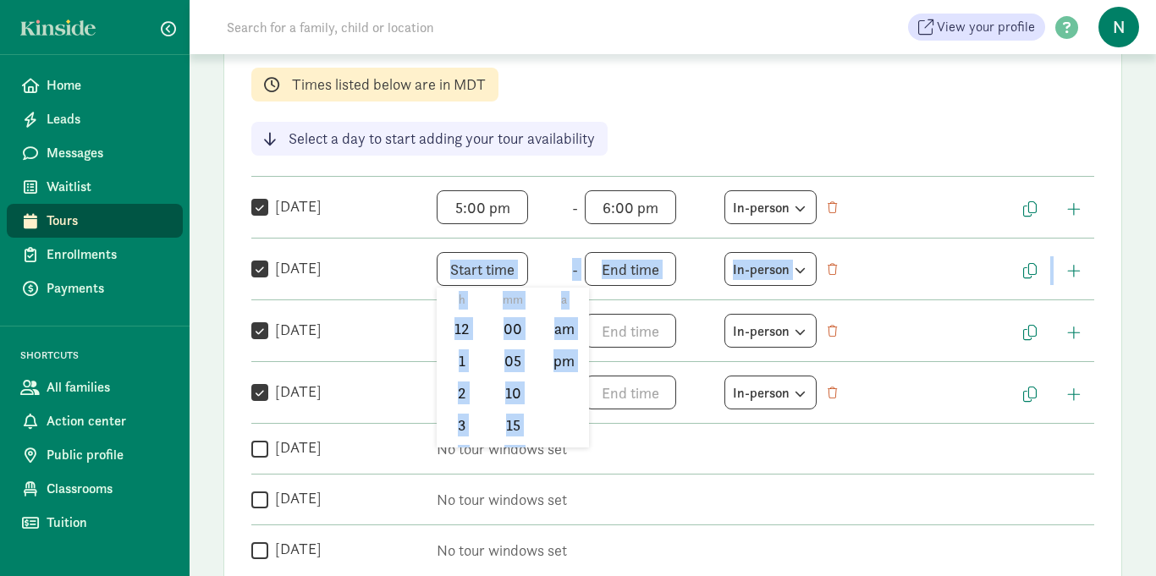
drag, startPoint x: 488, startPoint y: 312, endPoint x: 488, endPoint y: 320, distance: 8.5
click at [488, 320] on div "Weekly tour availability Cancel Save changes These are the days and times you a…" at bounding box center [672, 269] width 899 height 641
click at [472, 272] on span "h 12 1 2 3 4 5 6 7 8 9 10 11 mm 00 05 10 15 20 25 30 35 40 45 50 55 a am pm" at bounding box center [501, 269] width 129 height 34
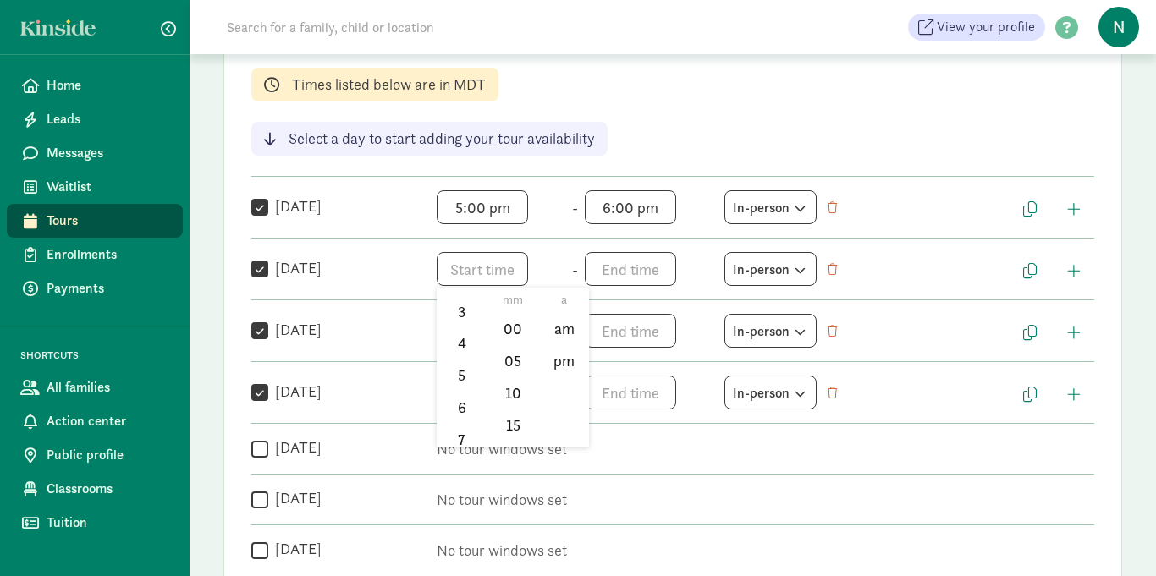
scroll to position [123, 0]
click at [467, 361] on li "5" at bounding box center [462, 366] width 50 height 32
click at [522, 326] on li "00" at bounding box center [513, 329] width 50 height 32
click at [555, 360] on li "pm" at bounding box center [564, 361] width 50 height 32
type input "5:00 pm"
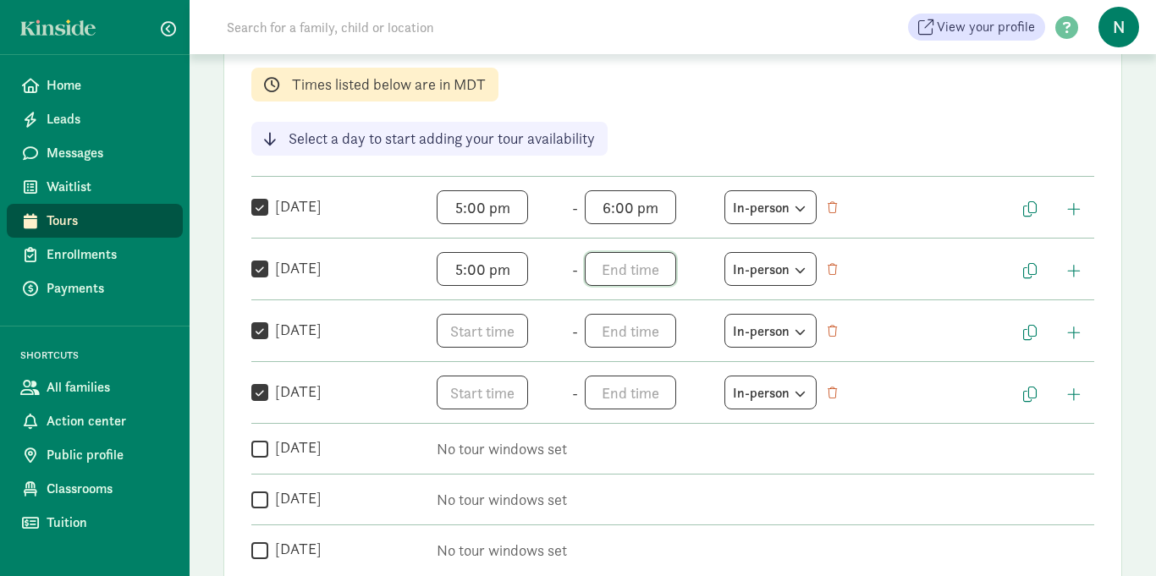
click at [598, 268] on span "h 12 1 2 3 4 5 6 7 8 9 10 11 mm 00 05 10 15 20 25 30 35 40 45 50 55 a am pm" at bounding box center [649, 269] width 129 height 34
click at [616, 382] on li "6" at bounding box center [610, 383] width 50 height 32
click at [648, 335] on li "00" at bounding box center [662, 329] width 50 height 32
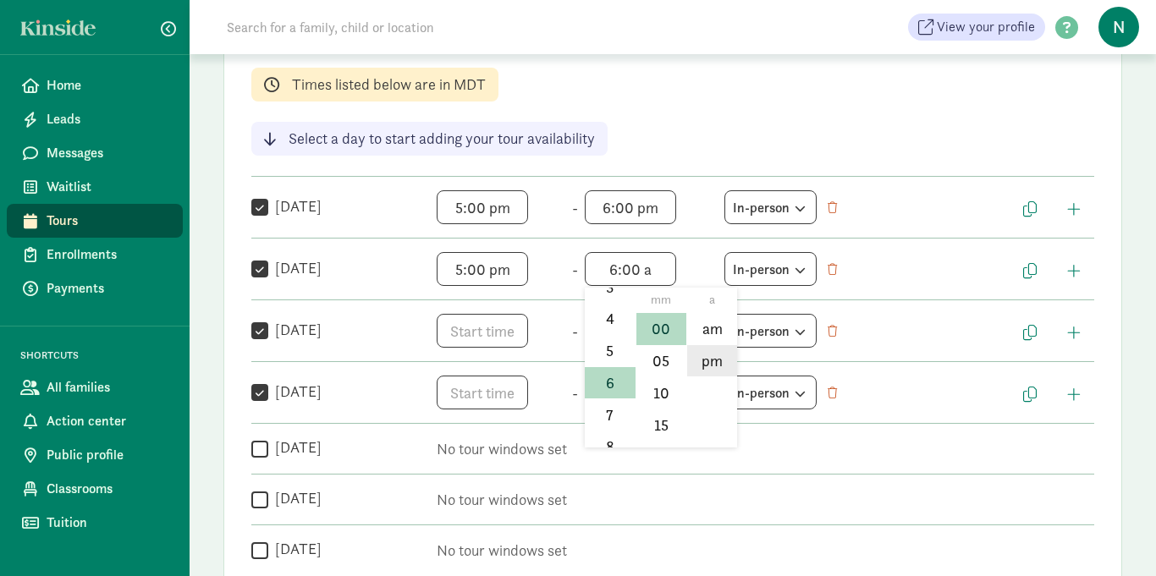
click at [701, 363] on li "pm" at bounding box center [712, 361] width 50 height 32
type input "6:00 pm"
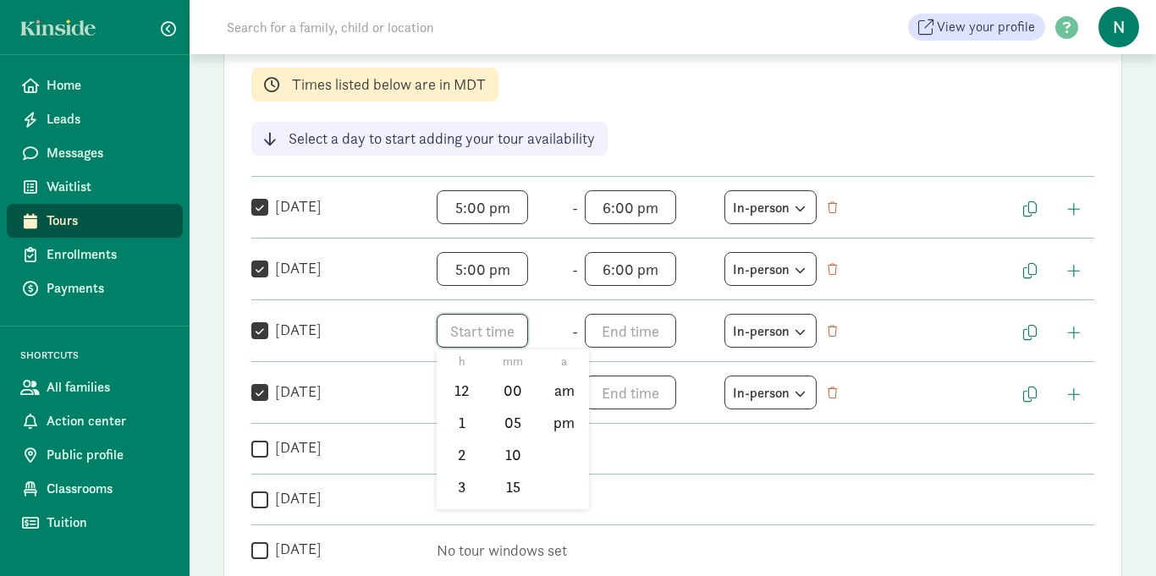
click at [462, 332] on span "h 12 1 2 3 4 5 6 7 8 9 10 11 mm 00 05 10 15 20 25 30 35 40 45 50 55 a am pm" at bounding box center [501, 331] width 129 height 34
click at [469, 427] on li "5" at bounding box center [462, 433] width 50 height 32
click at [499, 400] on li "00" at bounding box center [513, 391] width 50 height 32
click at [558, 427] on li "pm" at bounding box center [564, 423] width 50 height 32
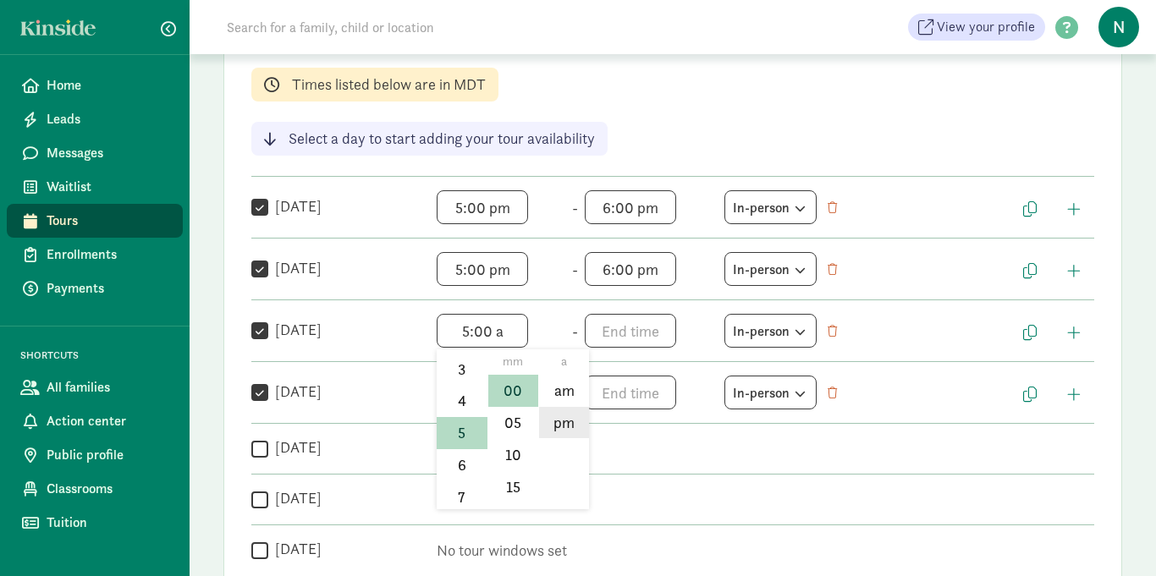
type input "5:00 pm"
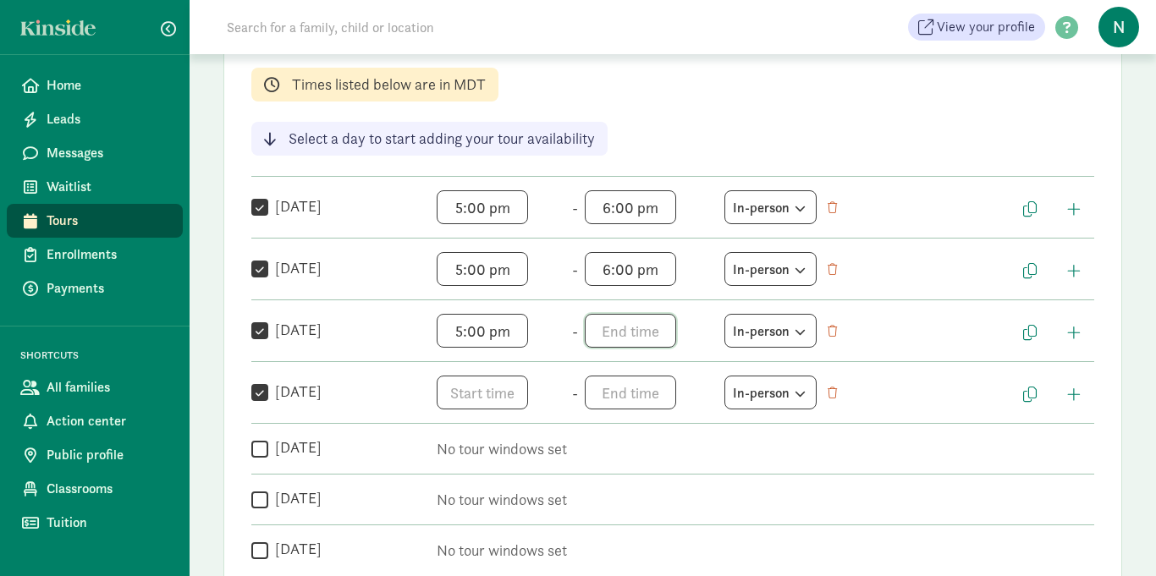
click at [598, 338] on span "h 12 1 2 3 4 5 6 7 8 9 10 11 mm 00 05 10 15 20 25 30 35 40 45 50 55 a am pm" at bounding box center [649, 331] width 129 height 34
click at [620, 428] on li "5" at bounding box center [610, 432] width 50 height 32
click at [613, 460] on li "6" at bounding box center [610, 465] width 50 height 32
click at [652, 385] on li "00" at bounding box center [662, 391] width 50 height 32
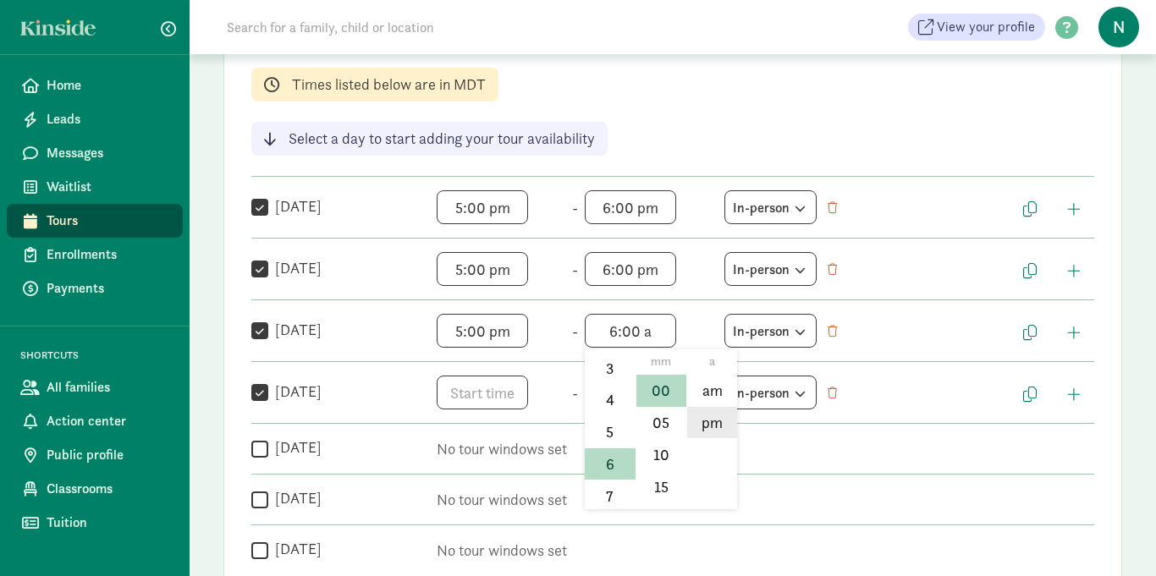
click at [707, 420] on li "pm" at bounding box center [712, 423] width 50 height 32
type input "6:00 pm"
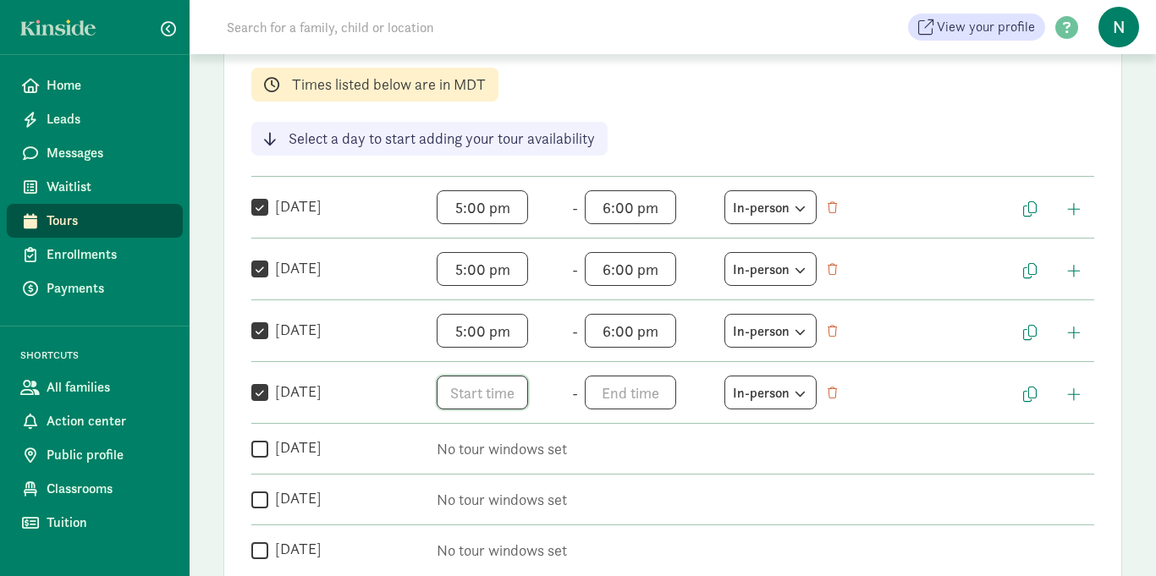
click at [478, 401] on span "h 12 1 2 3 4 5 6 7 8 9 10 11 mm 00 05 10 15 20 25 30 35 40 45 50 55 a am pm" at bounding box center [501, 393] width 129 height 34
click at [484, 424] on div "Weekly tour availability Cancel Save changes These are the days and times you a…" at bounding box center [672, 269] width 899 height 641
click at [475, 394] on span "h 12 1 2 3 4 5 6 7 8 9 10 11 mm 00 05 10 15 20 25 30 35 40 45 50 55 a am pm" at bounding box center [501, 393] width 129 height 34
click at [457, 508] on li "5" at bounding box center [462, 502] width 50 height 32
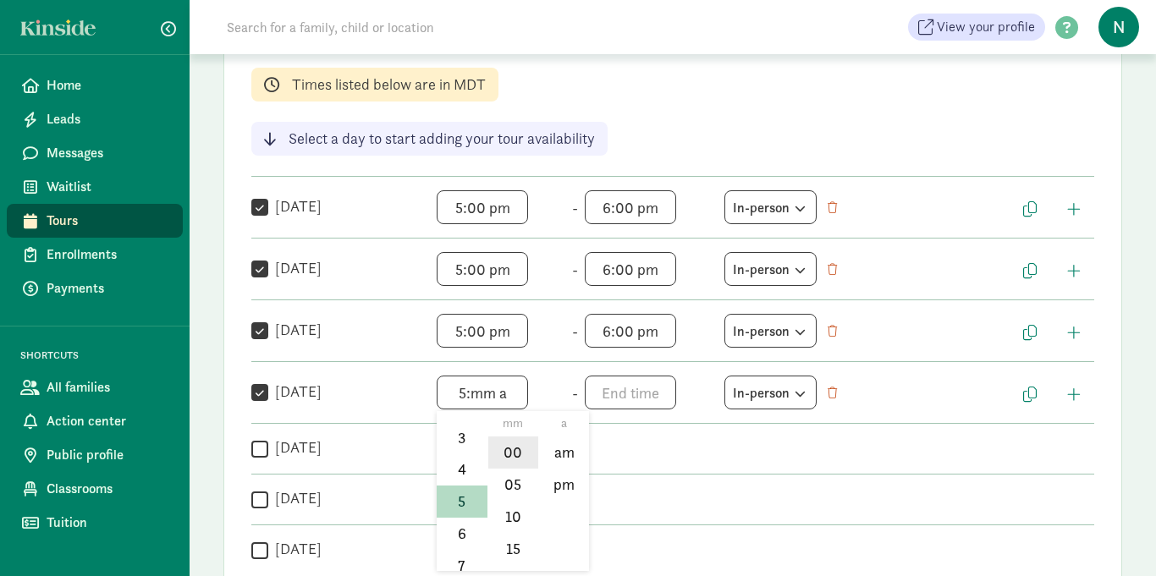
click at [503, 461] on li "00" at bounding box center [513, 453] width 50 height 32
click at [558, 487] on li "pm" at bounding box center [564, 485] width 50 height 32
type input "5:00 pm"
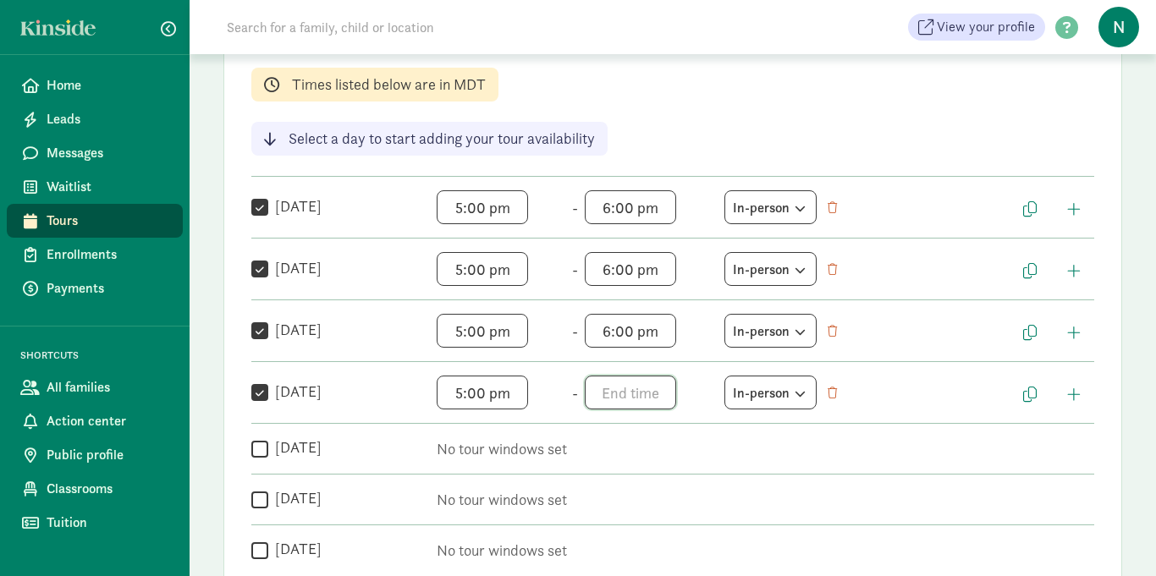
click at [595, 400] on span "h 12 1 2 3 4 5 6 7 8 9 10 11 mm 00 05 10 15 20 25 30 35 40 45 50 55 a am pm" at bounding box center [649, 393] width 129 height 34
click at [615, 510] on li "6" at bounding box center [610, 510] width 50 height 32
click at [661, 450] on li "00" at bounding box center [662, 453] width 50 height 32
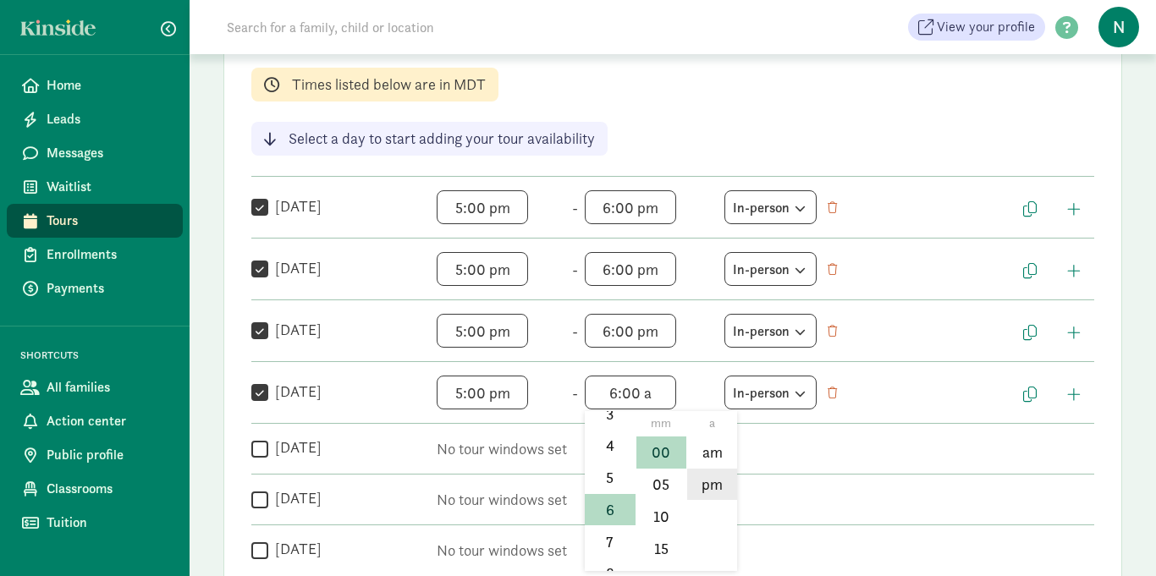
click at [700, 482] on li "pm" at bounding box center [712, 485] width 50 height 32
type input "6:00 pm"
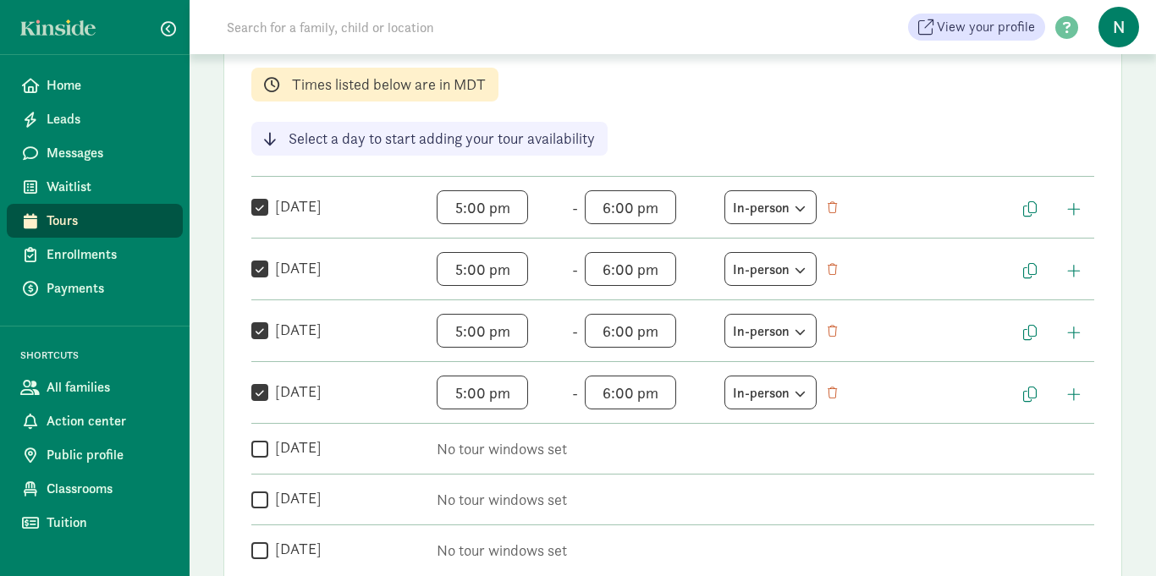
click at [979, 105] on div "Weekly tour availability Cancel Save changes These are the days and times you a…" at bounding box center [672, 269] width 899 height 641
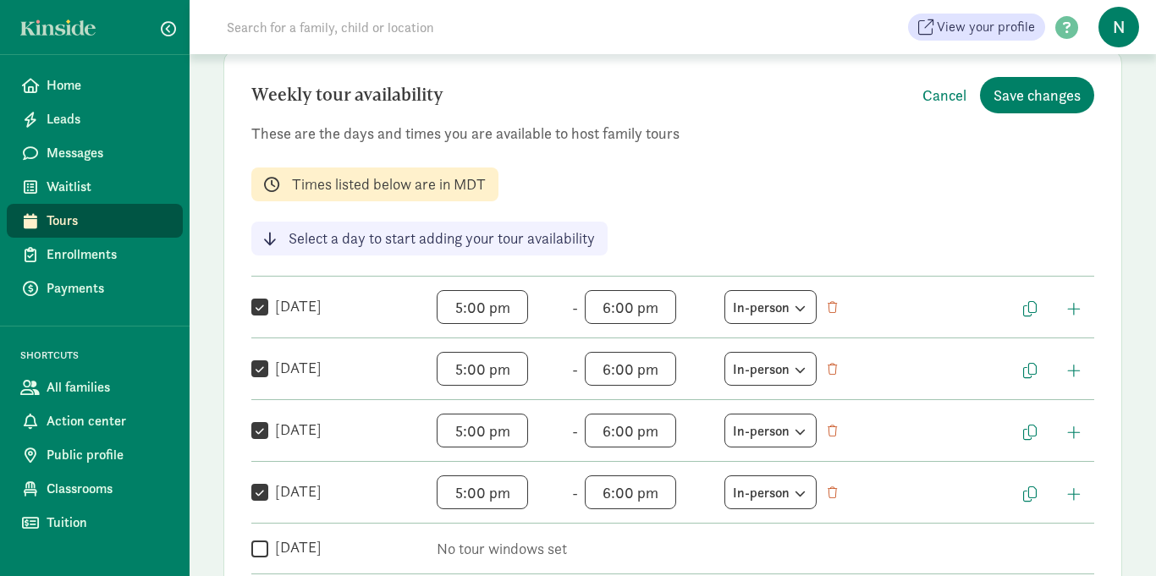
scroll to position [203, 0]
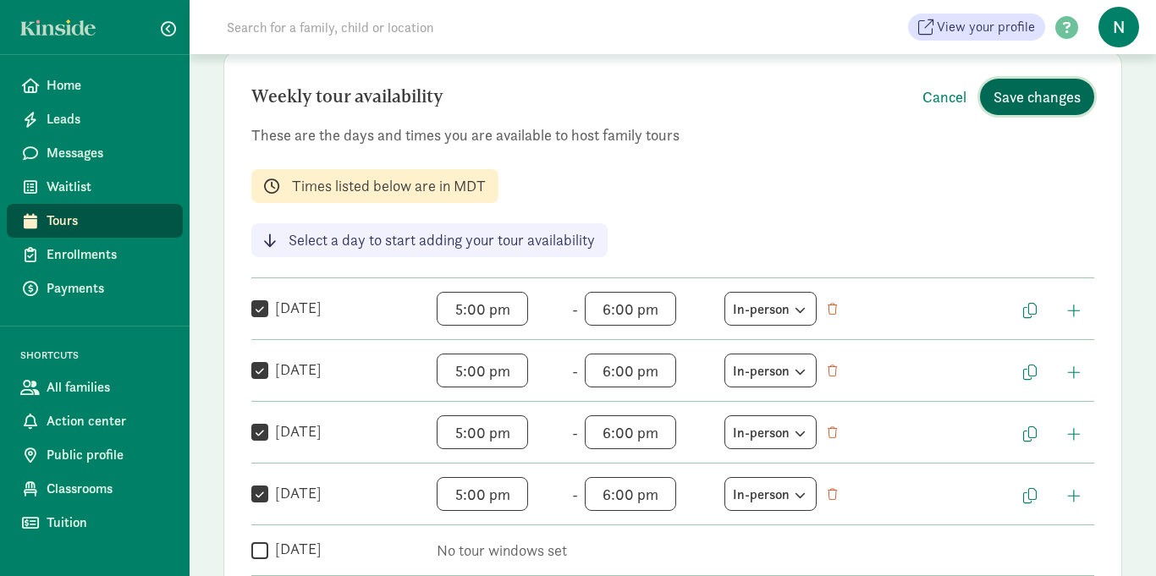
click at [1056, 95] on span "Save changes" at bounding box center [1037, 96] width 87 height 23
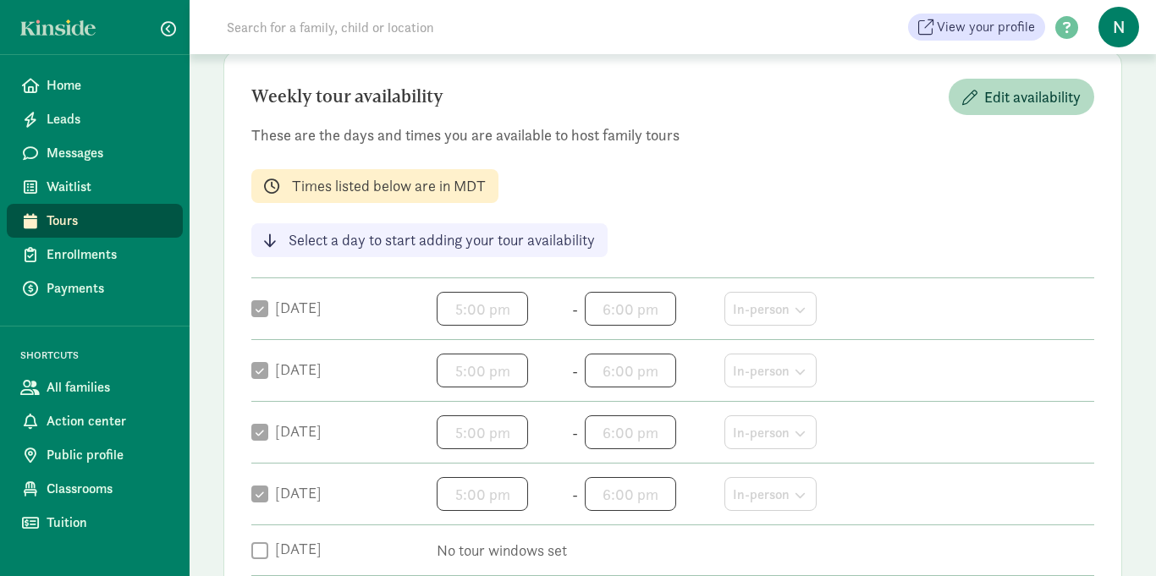
click at [885, 199] on div "Weekly tour availability Edit availability These are the days and times you are…" at bounding box center [672, 371] width 899 height 641
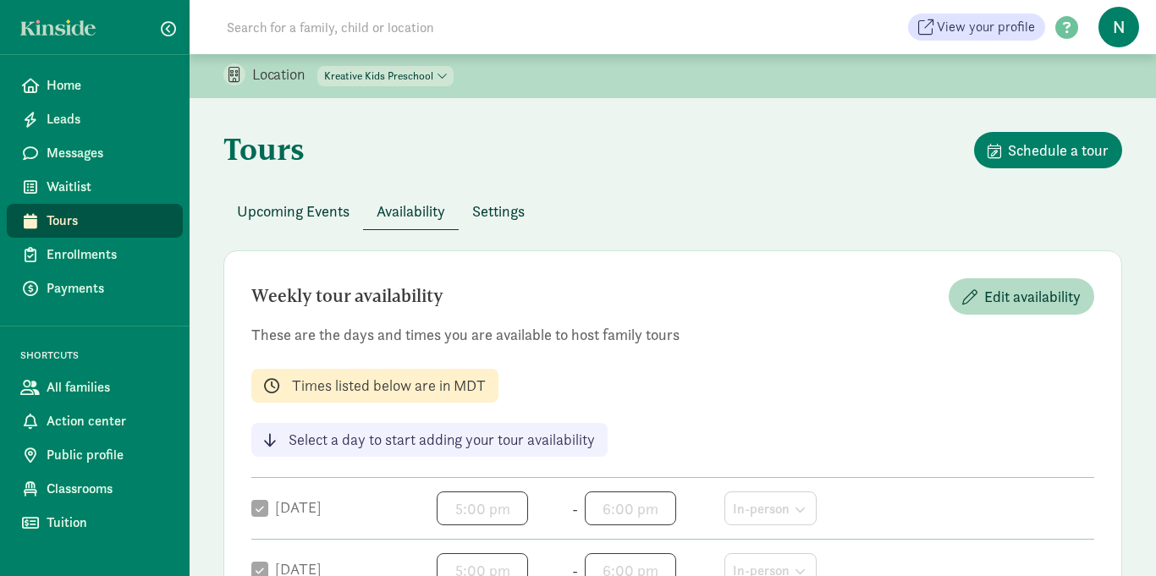
scroll to position [0, 0]
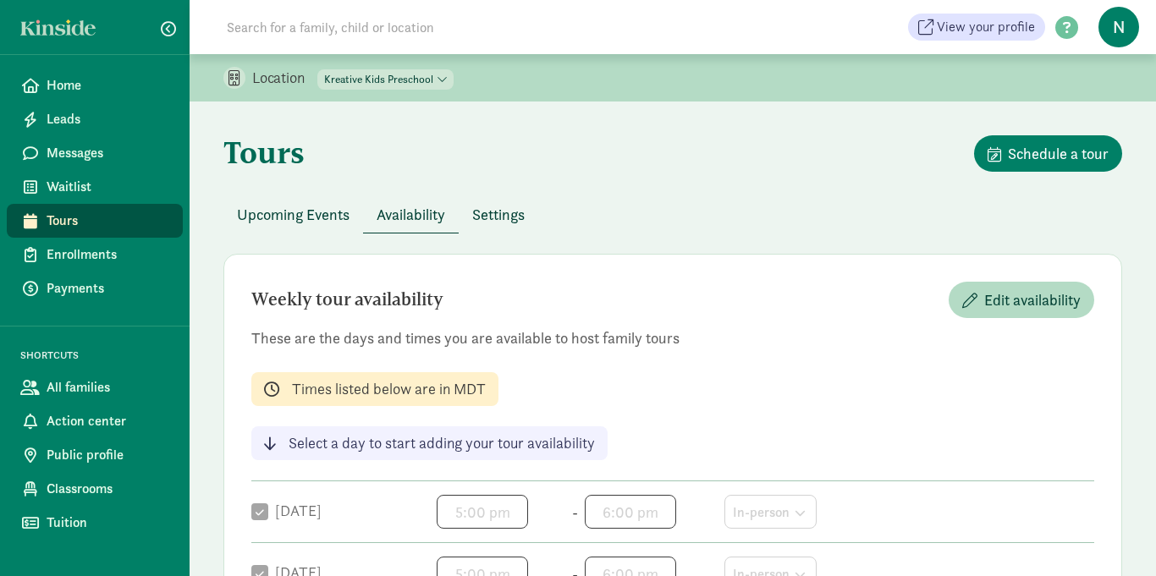
click at [360, 82] on select "Kreative Kids Tot Spot Kreative Kids Preschool" at bounding box center [385, 79] width 136 height 20
select select "376028"
click at [318, 69] on select "Kreative Kids Tot Spot Kreative Kids Preschool" at bounding box center [385, 79] width 136 height 20
click at [571, 174] on div "Tours Schedule a tour" at bounding box center [672, 165] width 899 height 61
click at [118, 86] on span "Home" at bounding box center [108, 85] width 123 height 20
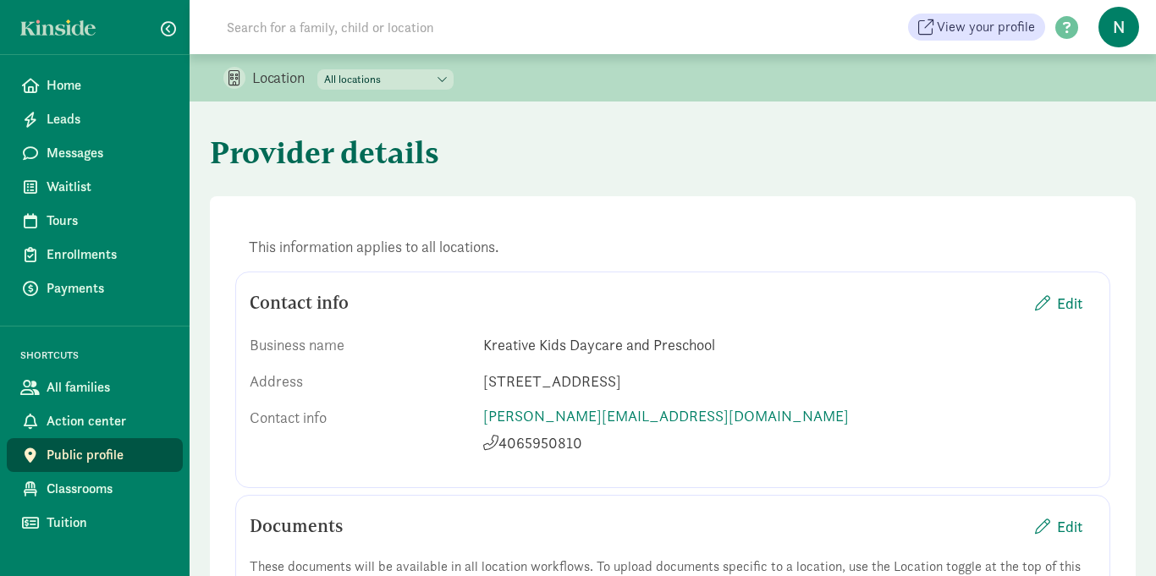
click at [593, 173] on h1 "Provider details" at bounding box center [440, 152] width 460 height 61
click at [379, 79] on select "All locations Kreative Kids Tot Spot Kreative Kids Preschool" at bounding box center [385, 79] width 136 height 20
select select "376028"
click at [318, 69] on select "All locations Kreative Kids Tot Spot Kreative Kids Preschool" at bounding box center [385, 79] width 136 height 20
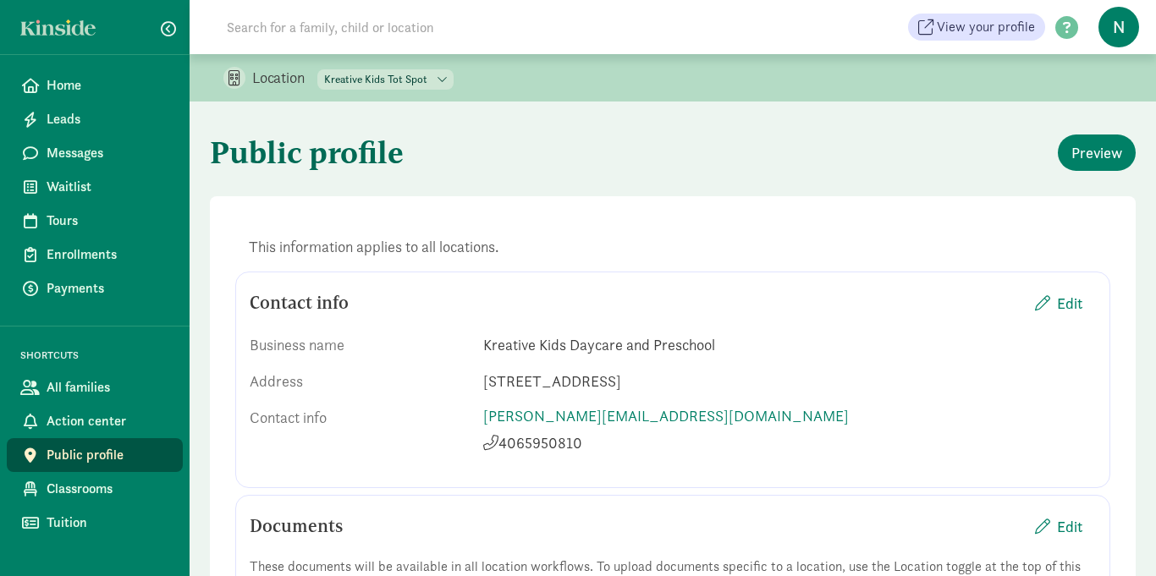
click at [691, 142] on div "Preview" at bounding box center [906, 153] width 460 height 36
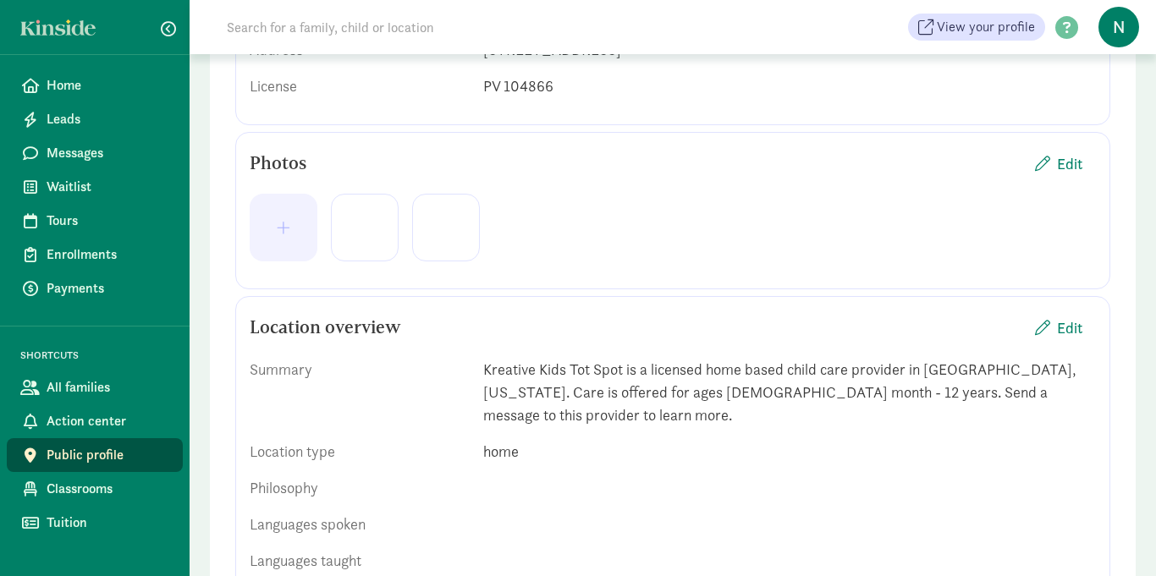
scroll to position [339, 0]
